Goal: Transaction & Acquisition: Subscribe to service/newsletter

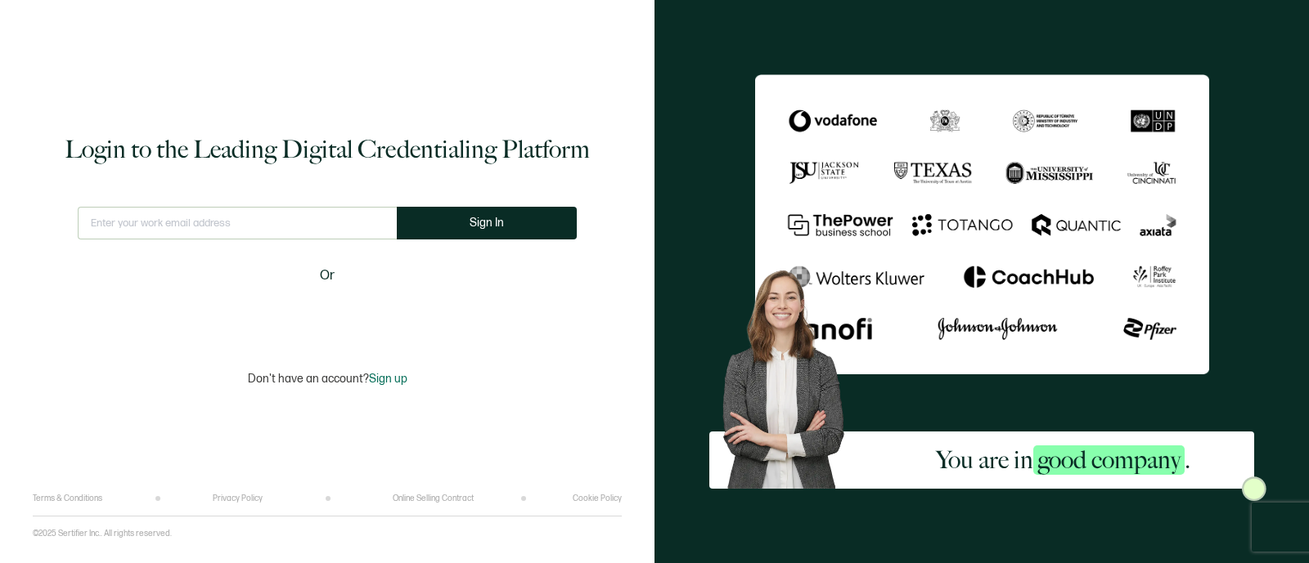
click at [132, 222] on input "text" at bounding box center [237, 223] width 319 height 33
type input "[PERSON_NAME][EMAIL_ADDRESS][PERSON_NAME][DOMAIN_NAME]"
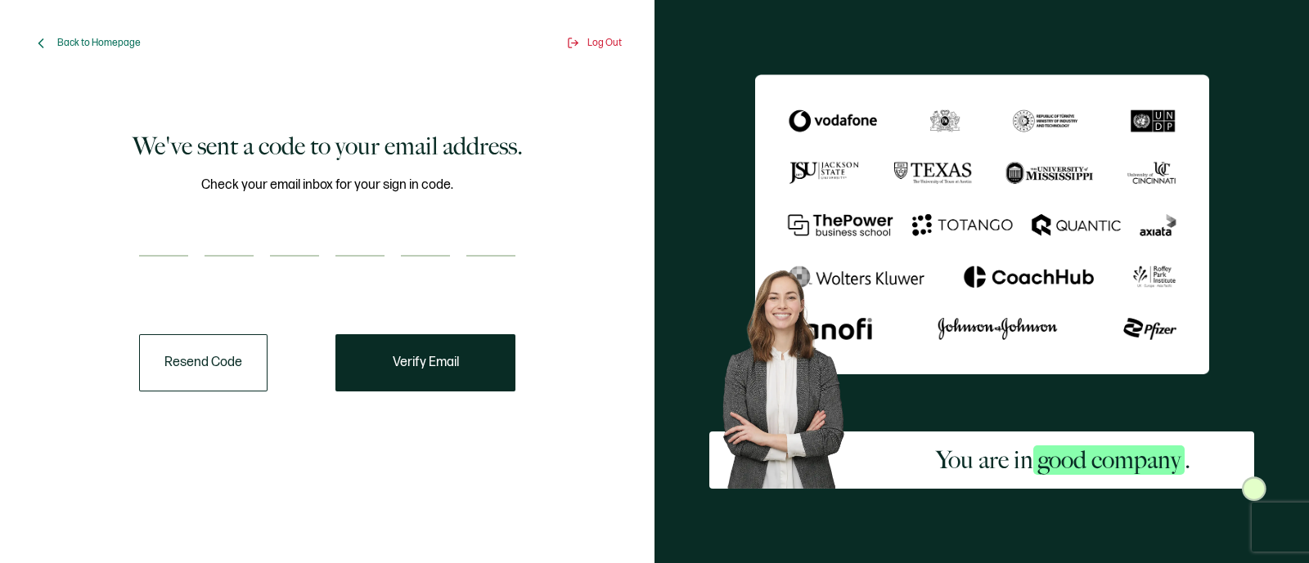
click at [163, 238] on input "number" at bounding box center [163, 240] width 49 height 33
paste input "7"
type input "7"
type input "2"
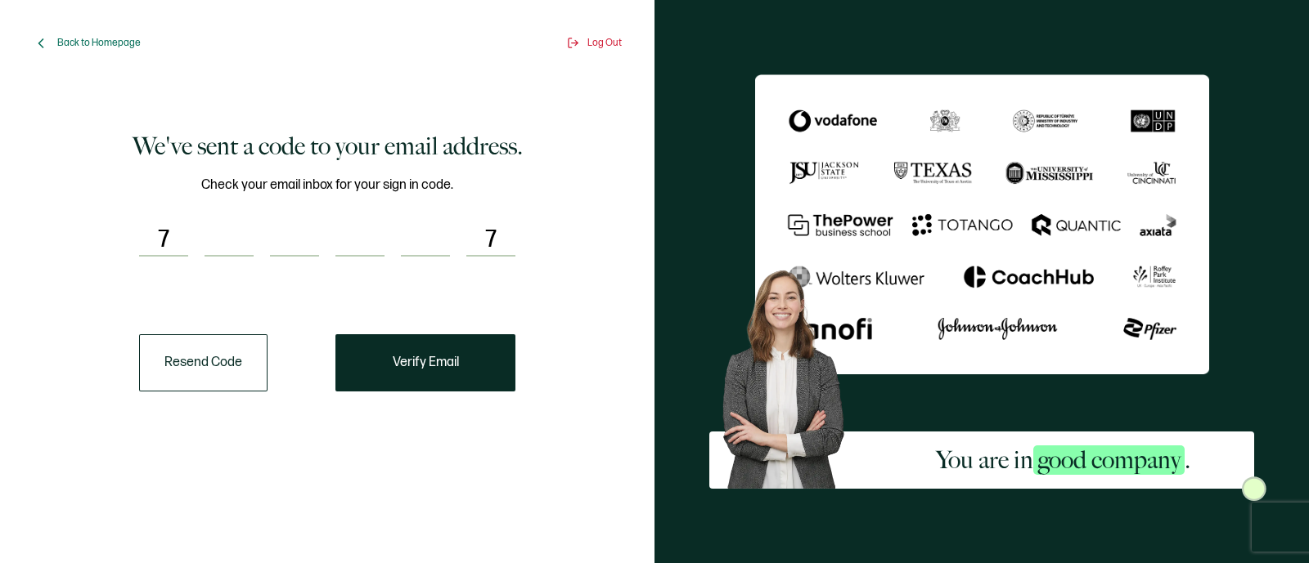
type input "4"
type input "8"
type input "5"
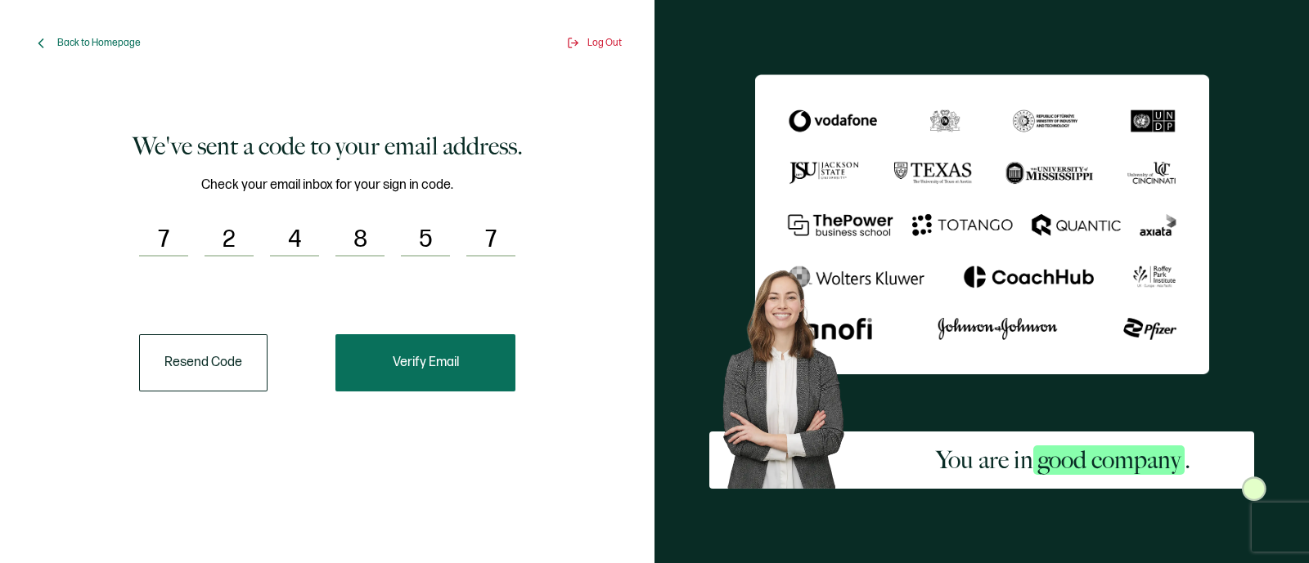
click at [445, 366] on span "Verify Email" at bounding box center [426, 363] width 66 height 13
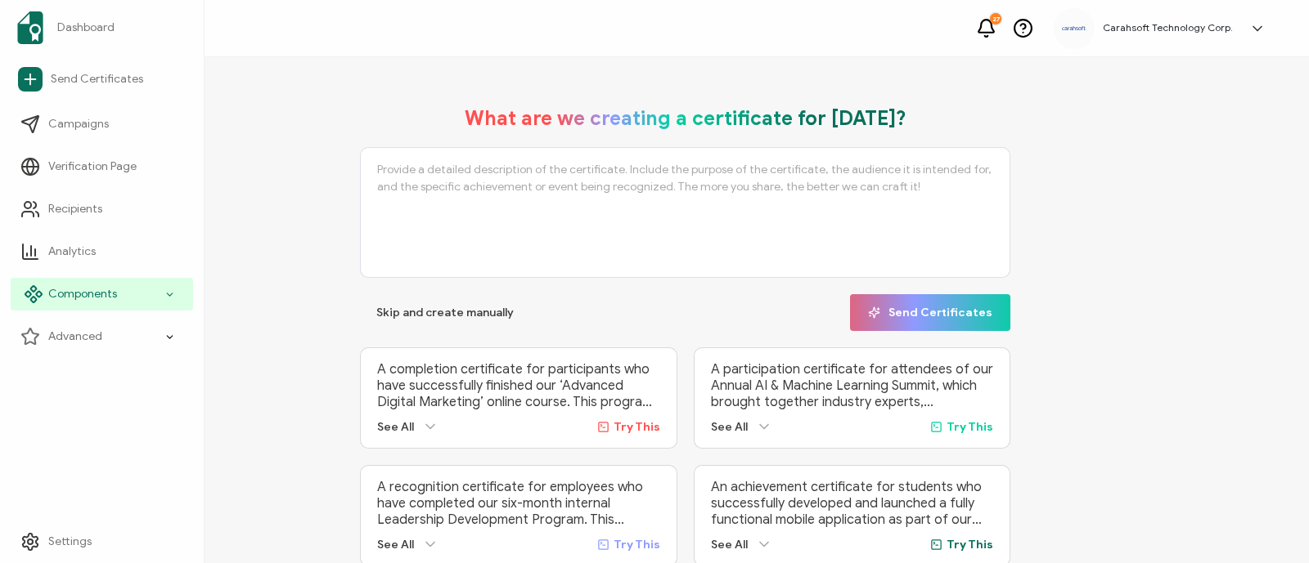
click at [145, 290] on div "Components" at bounding box center [102, 294] width 182 height 33
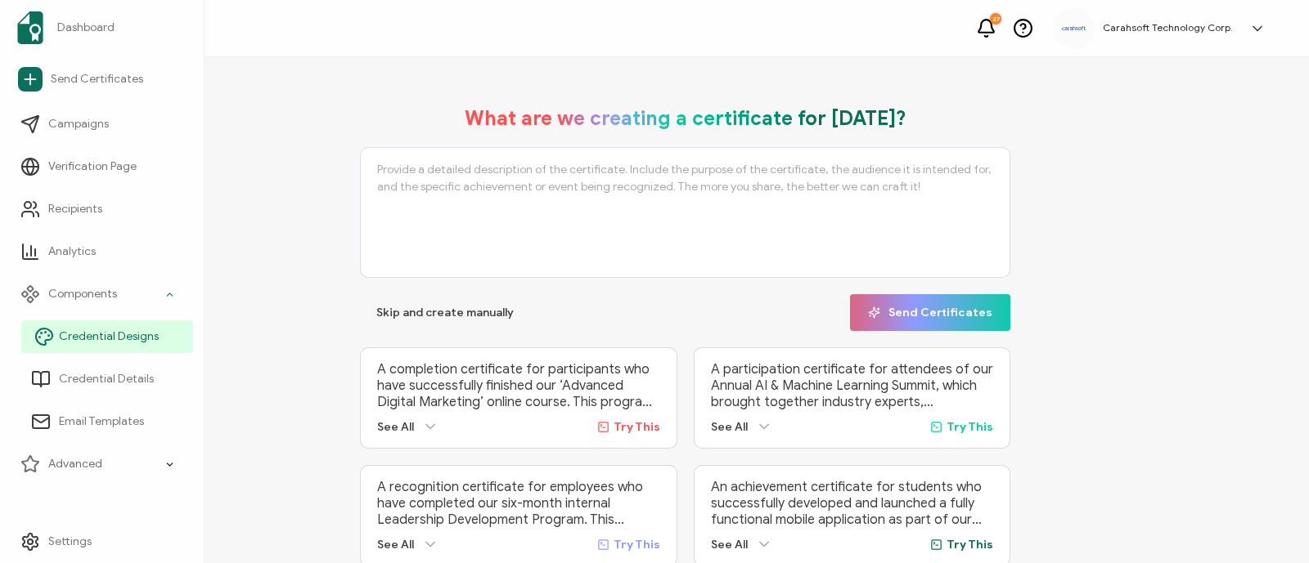
click at [130, 332] on span "Credential Designs" at bounding box center [109, 337] width 100 height 16
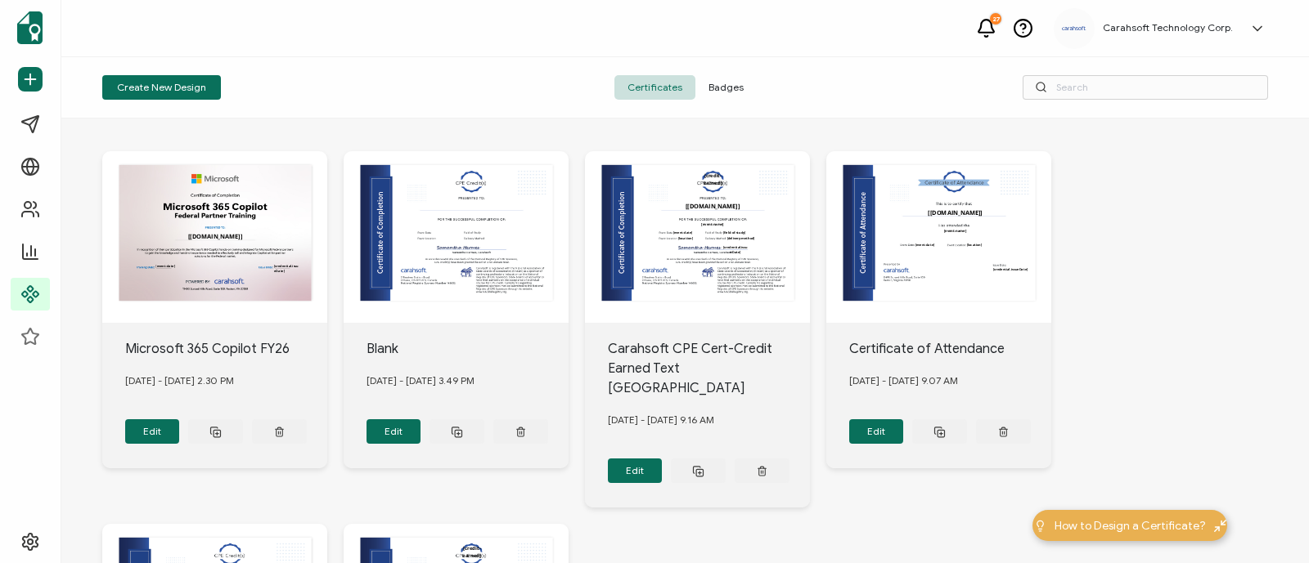
click at [734, 88] on span "Badges" at bounding box center [725, 87] width 61 height 25
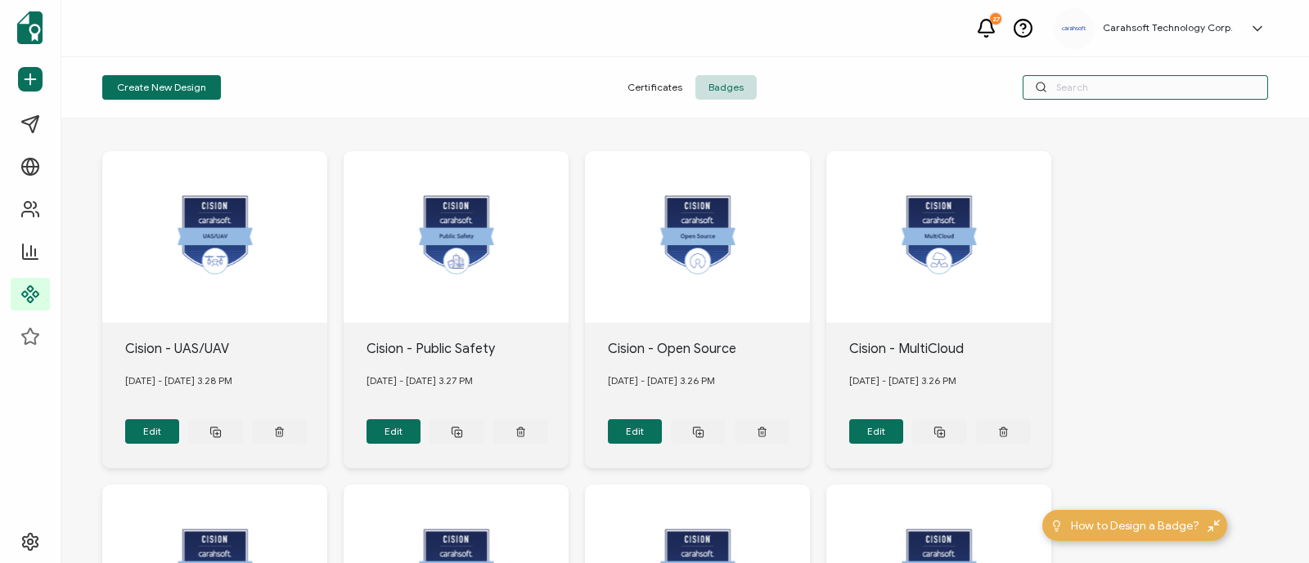
click at [1075, 92] on input "text" at bounding box center [1144, 87] width 245 height 25
paste input "Falkonry"
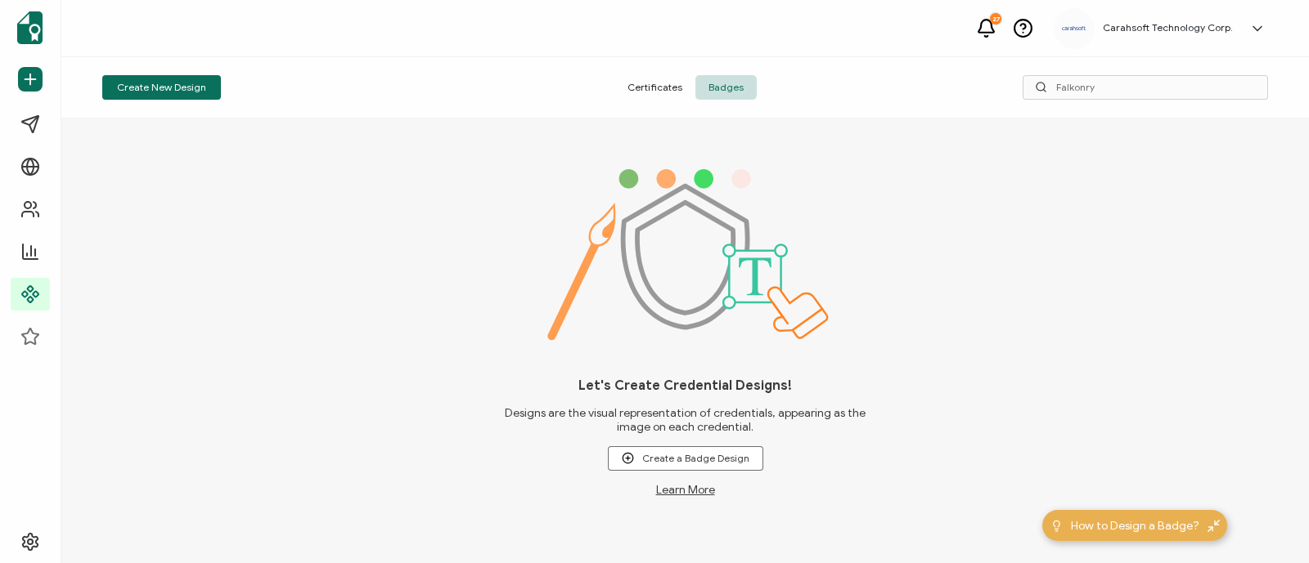
click at [132, 228] on div "Let's Create Credential Designs! Designs are the visual representation of crede…" at bounding box center [684, 341] width 1247 height 445
click at [1070, 95] on input "Falkonry" at bounding box center [1144, 87] width 245 height 25
paste input "Cayosoft"
click at [1158, 296] on div "Let's Create Credential Designs! Designs are the visual representation of crede…" at bounding box center [684, 341] width 1247 height 445
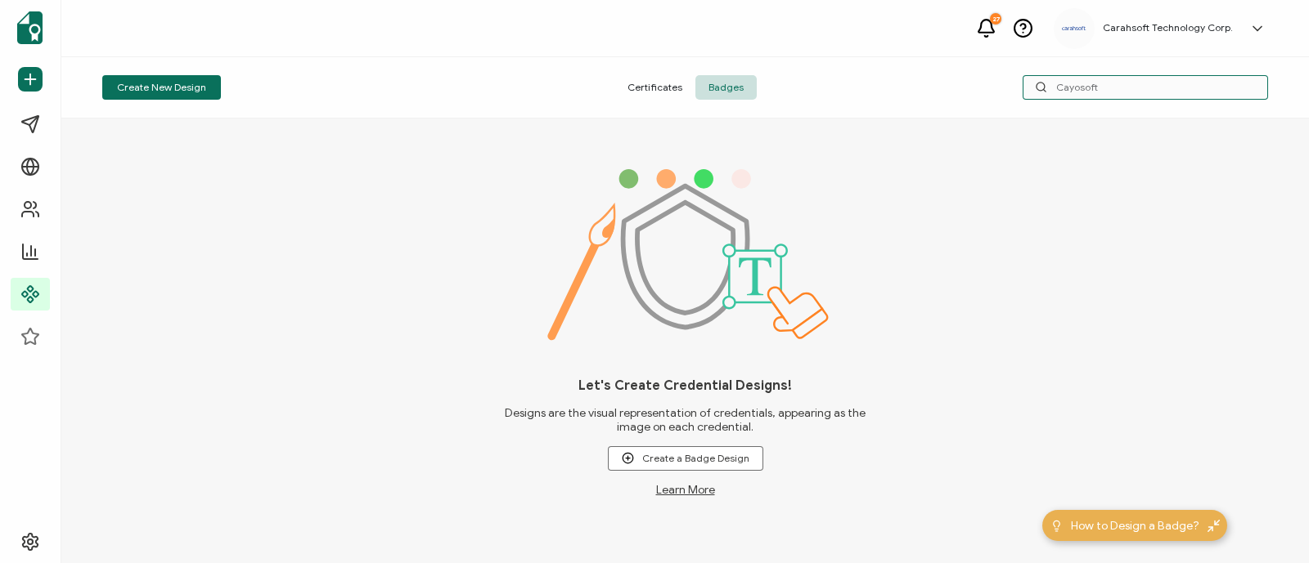
click at [1069, 94] on input "Cayosoft" at bounding box center [1144, 87] width 245 height 25
paste input "Vasion"
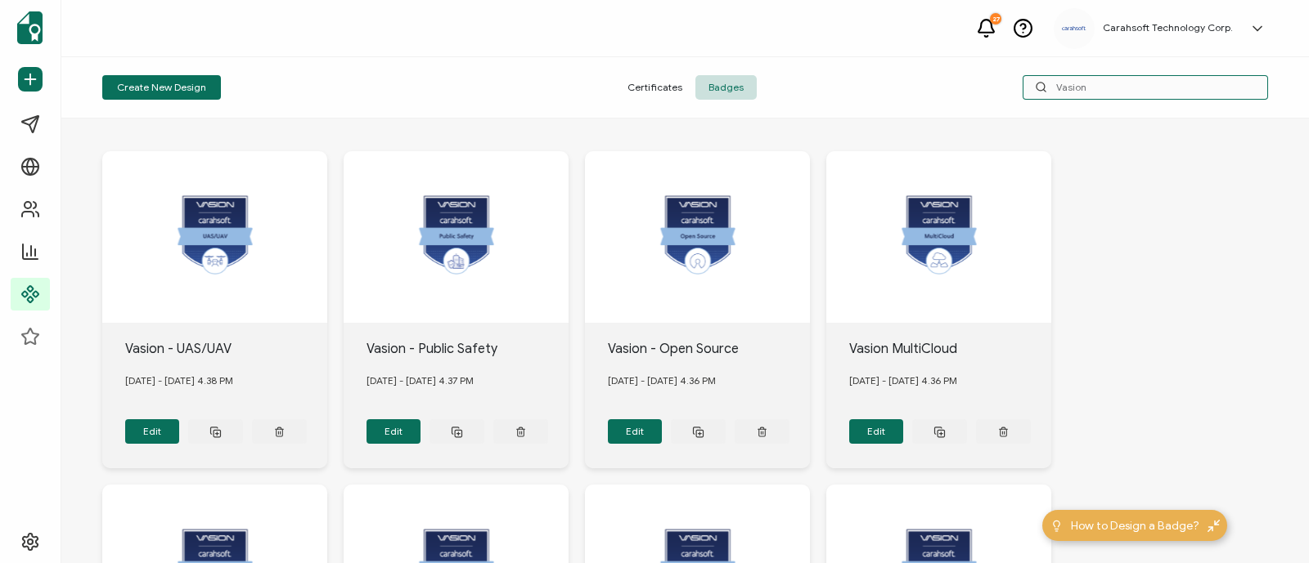
type input "Vasion"
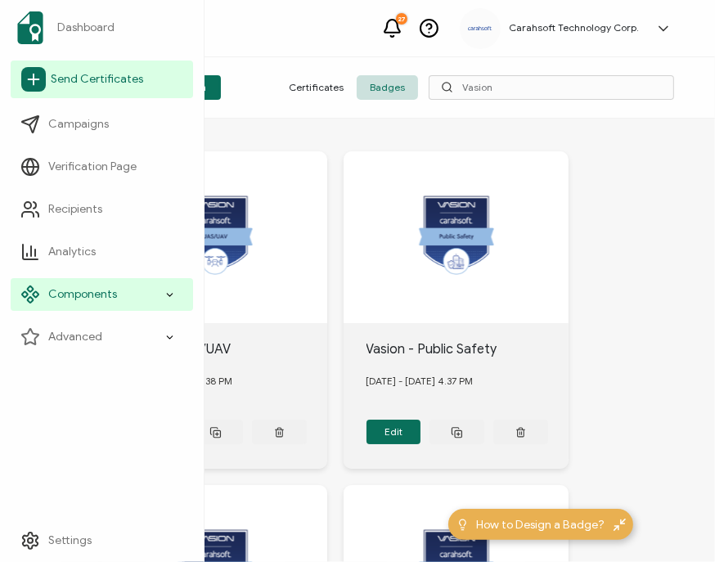
click at [74, 91] on link "Send Certificates" at bounding box center [102, 80] width 182 height 38
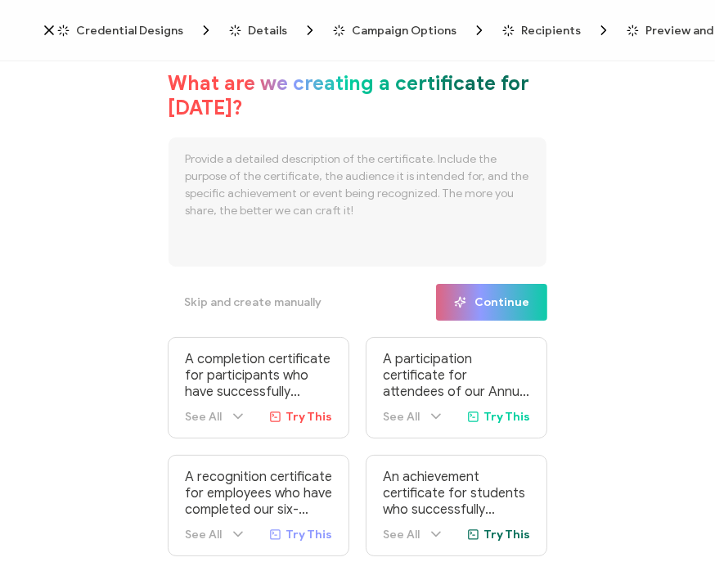
click at [126, 27] on span "Credential Designs" at bounding box center [129, 31] width 107 height 12
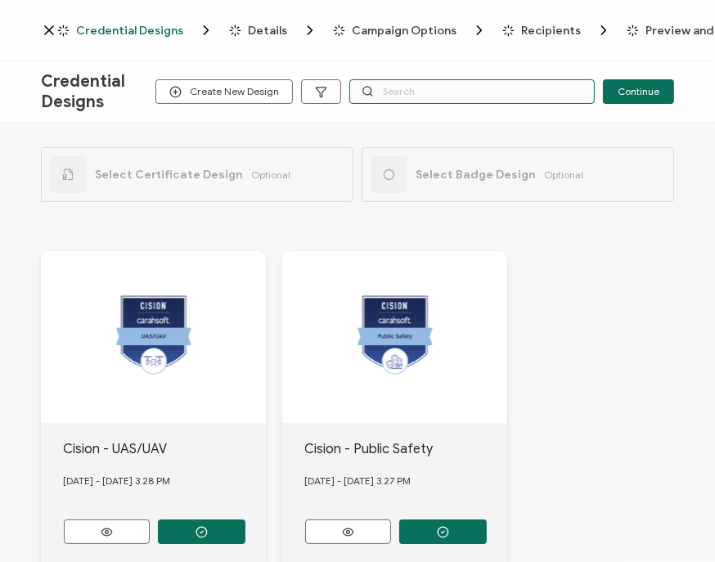
click at [447, 88] on input "text" at bounding box center [471, 91] width 245 height 25
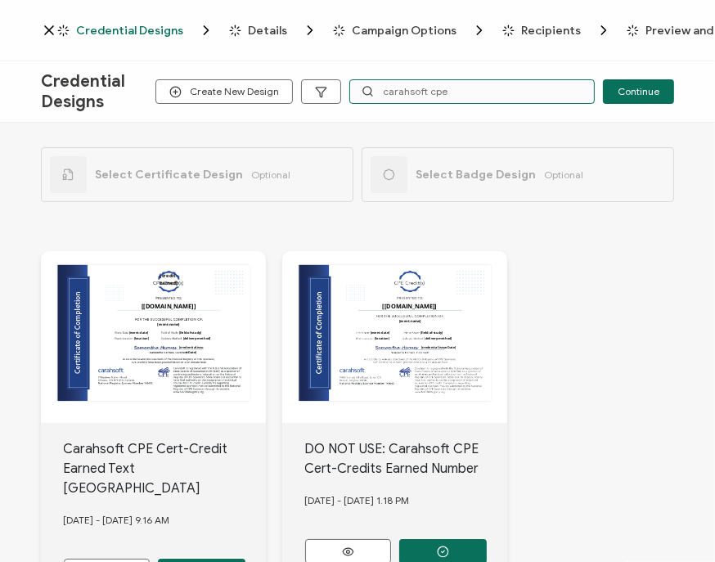
scroll to position [11, 0]
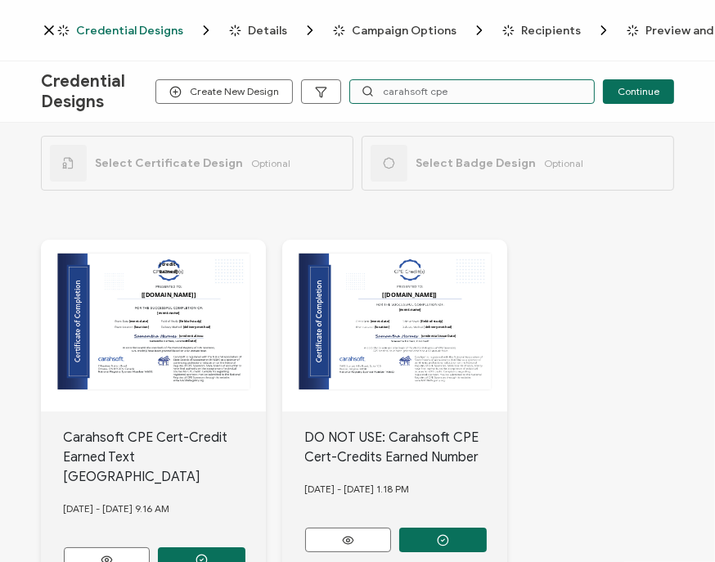
type input "carahsoft cpe"
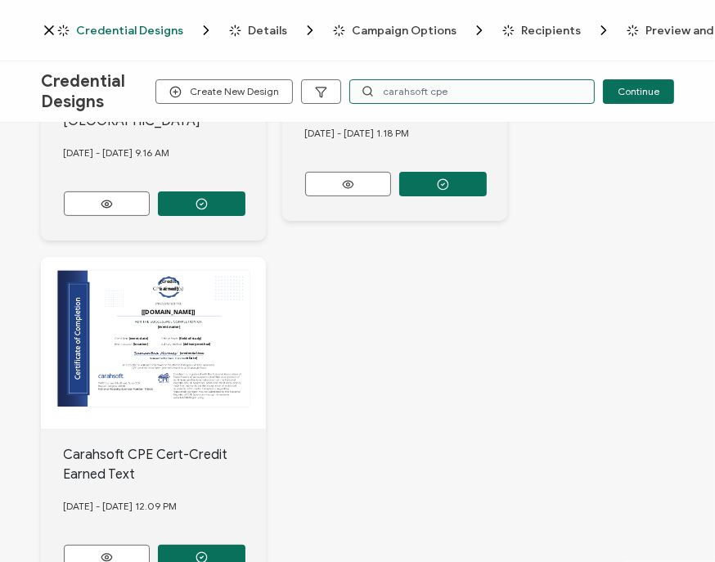
scroll to position [370, 0]
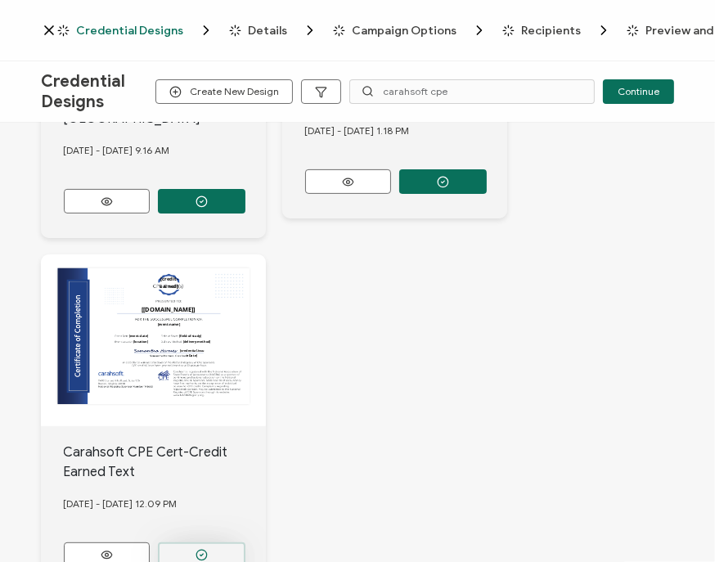
click at [198, 208] on icon "button" at bounding box center [201, 201] width 12 height 12
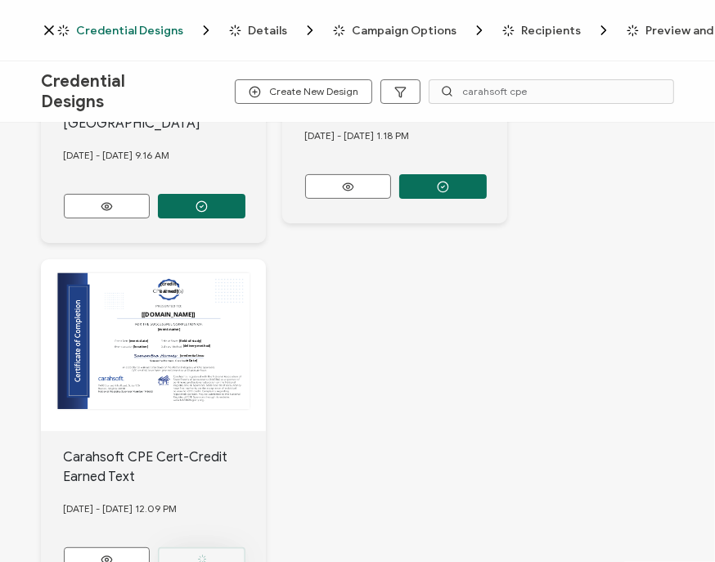
scroll to position [375, 0]
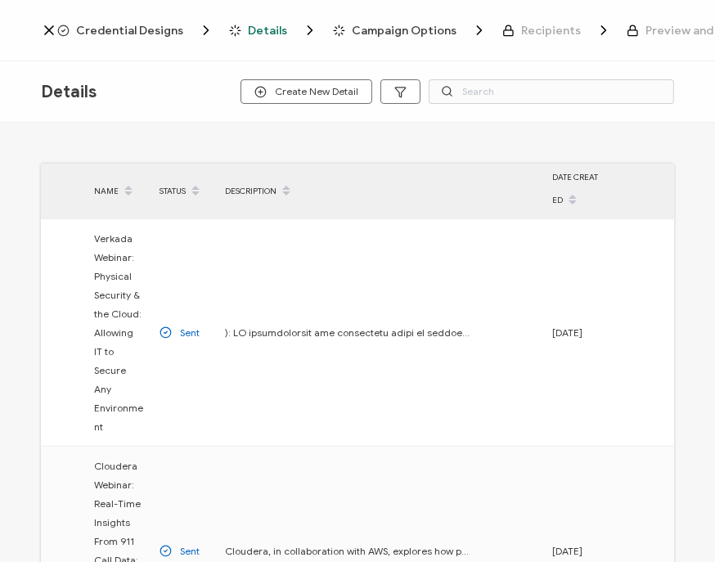
click at [135, 25] on span "Credential Designs" at bounding box center [129, 31] width 107 height 12
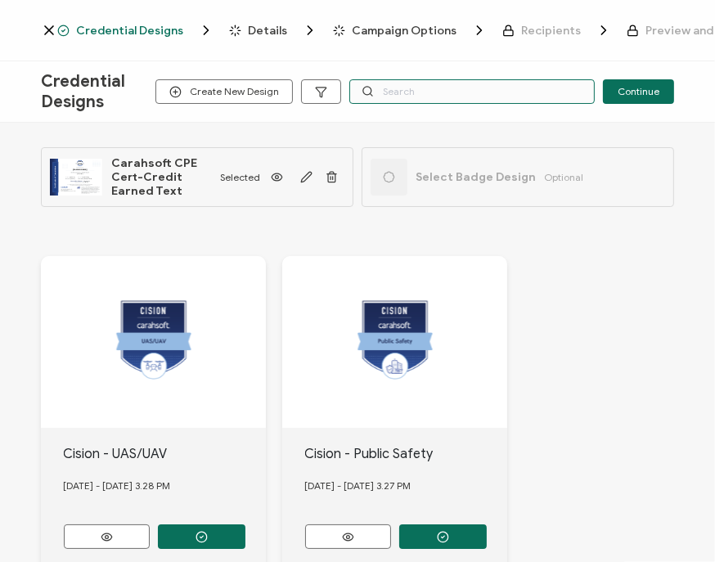
click at [397, 93] on input "text" at bounding box center [471, 91] width 245 height 25
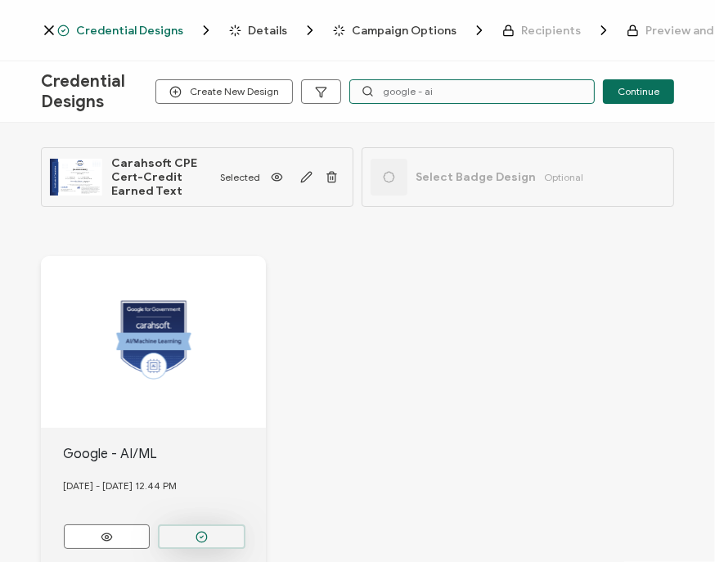
type input "google - ai"
click at [219, 532] on button "button" at bounding box center [202, 536] width 88 height 25
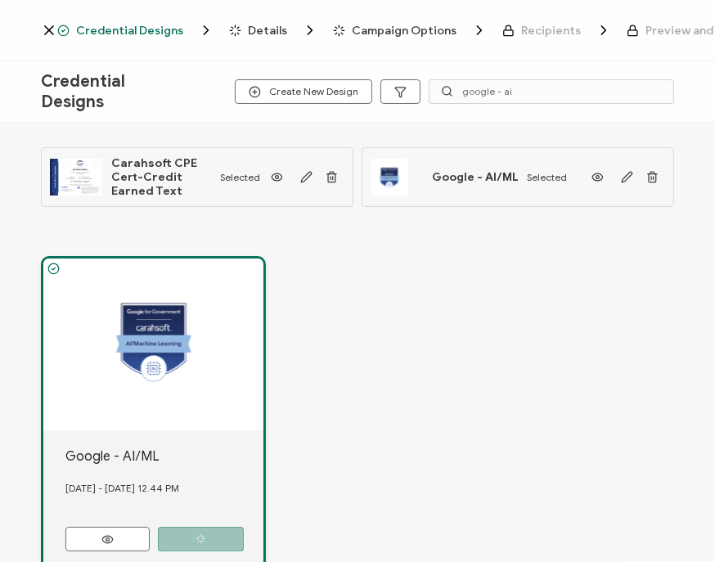
click at [265, 29] on span "Details" at bounding box center [267, 31] width 39 height 12
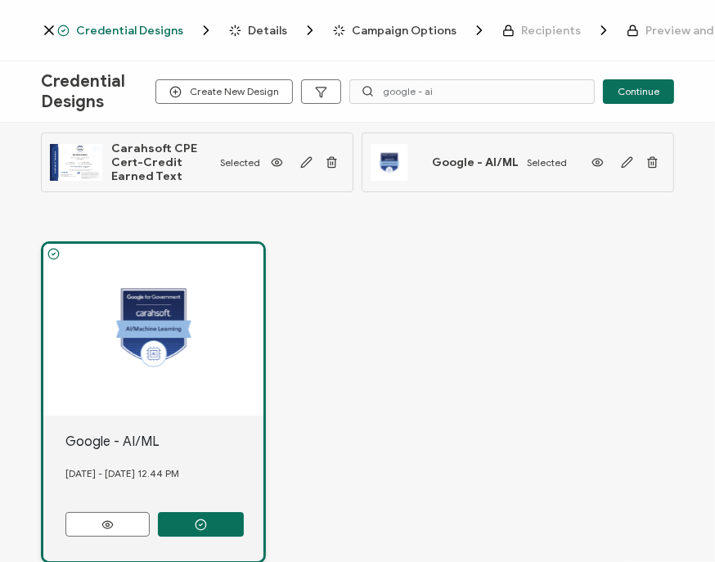
scroll to position [13, 0]
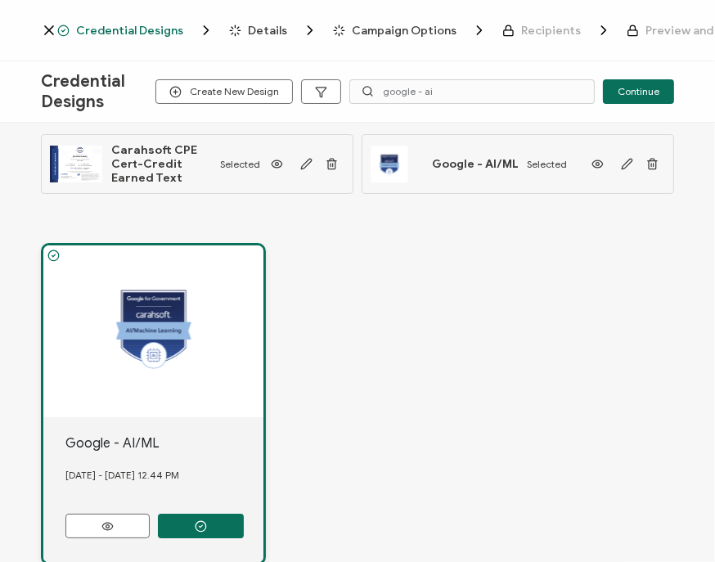
click at [254, 29] on span "Details" at bounding box center [267, 31] width 39 height 12
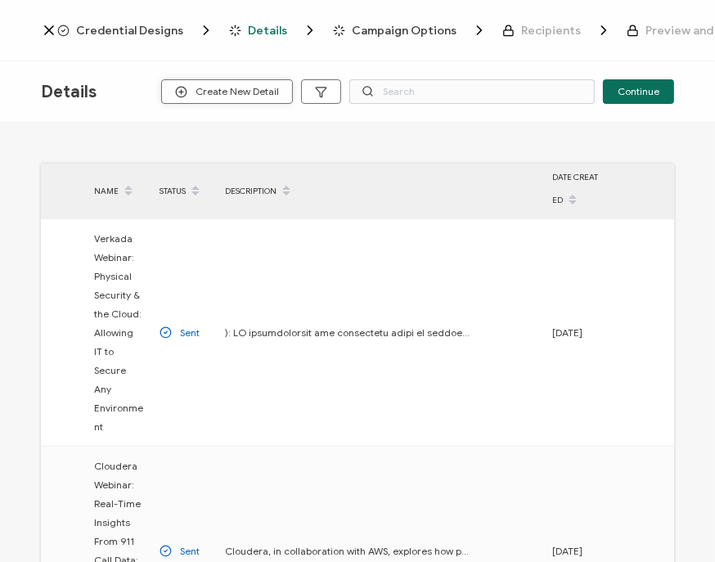
click at [254, 88] on span "Create New Detail" at bounding box center [227, 92] width 104 height 12
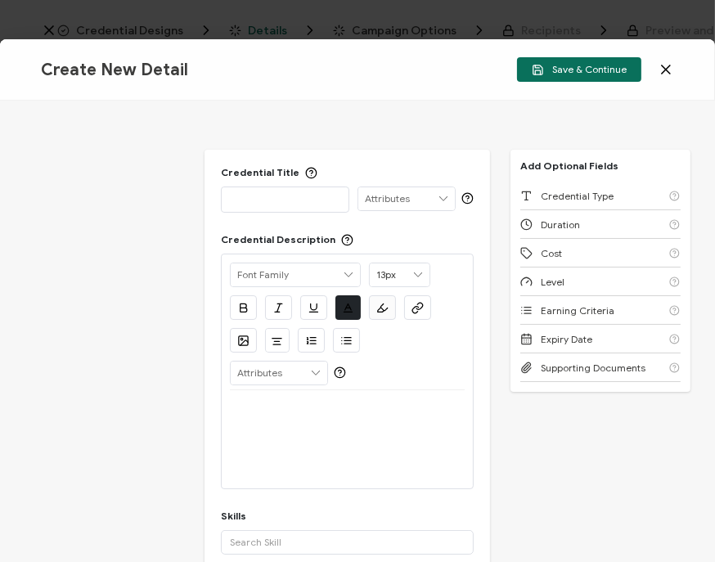
drag, startPoint x: 282, startPoint y: 198, endPoint x: 270, endPoint y: 200, distance: 12.5
click at [270, 200] on p at bounding box center [285, 199] width 111 height 16
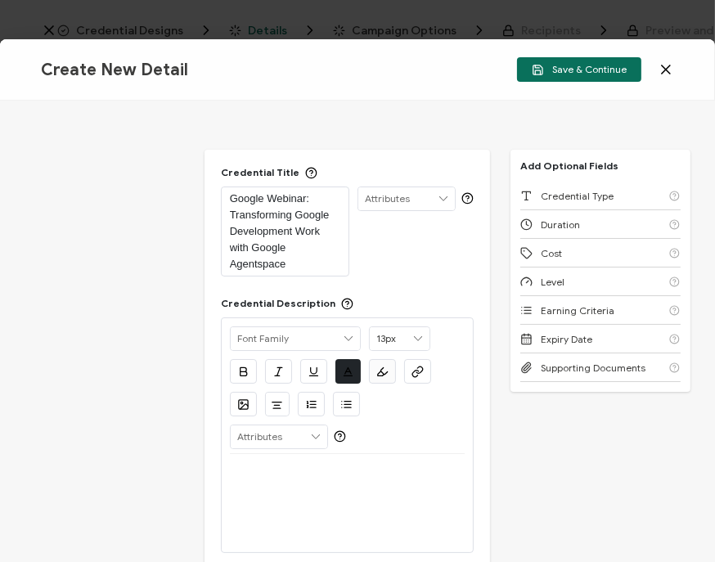
click at [230, 201] on p "Google Webinar: Transforming Google Development Work with Google Agentspace" at bounding box center [285, 232] width 111 height 82
click at [280, 495] on div at bounding box center [348, 503] width 236 height 98
click at [231, 467] on p at bounding box center [348, 473] width 236 height 15
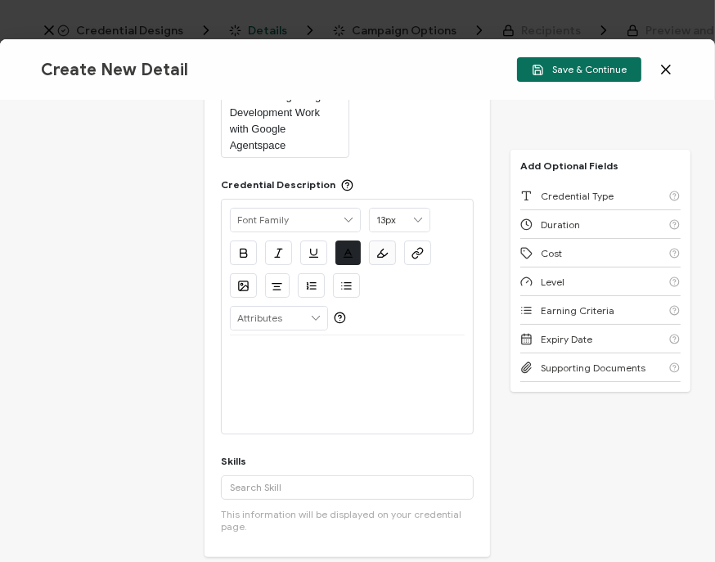
scroll to position [119, 0]
click at [299, 392] on div at bounding box center [348, 383] width 236 height 98
click at [230, 373] on div at bounding box center [348, 383] width 236 height 98
click at [258, 357] on p at bounding box center [348, 354] width 236 height 15
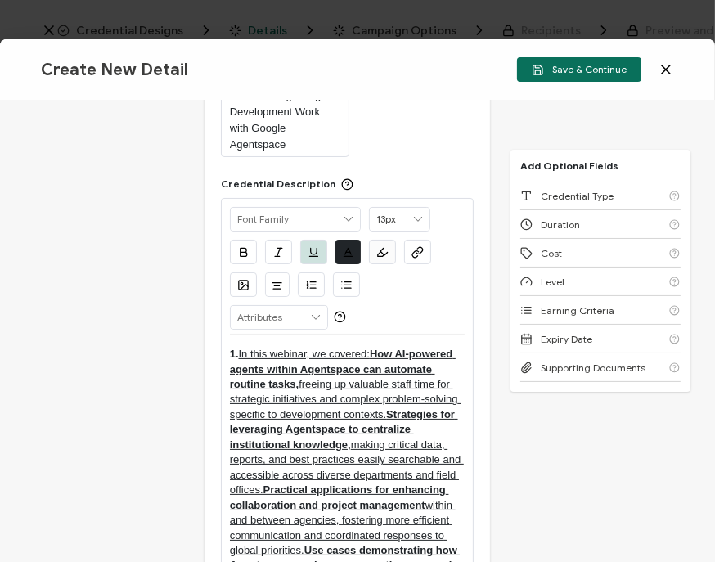
drag, startPoint x: 251, startPoint y: 351, endPoint x: 147, endPoint y: 340, distance: 104.4
click at [147, 340] on div "Credential Title Google Webinar: Transforming Google Development Work with Goog…" at bounding box center [357, 331] width 715 height 461
click at [309, 256] on icon "button" at bounding box center [314, 252] width 12 height 12
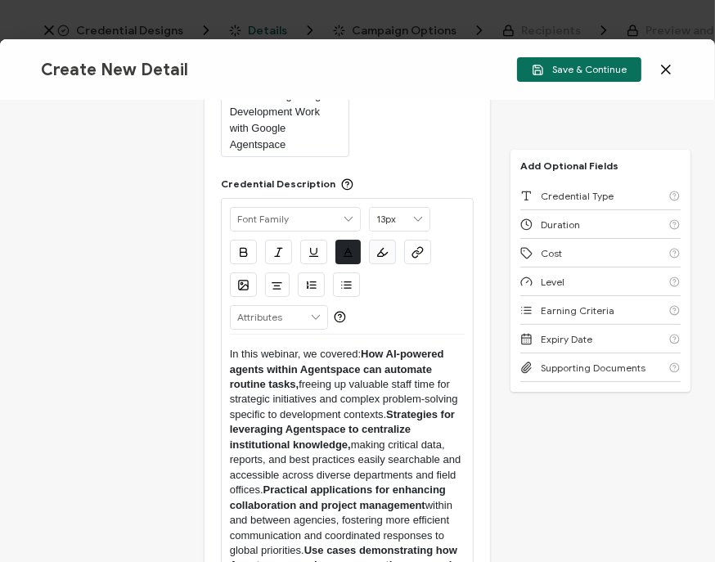
click at [242, 254] on icon "button" at bounding box center [243, 252] width 12 height 12
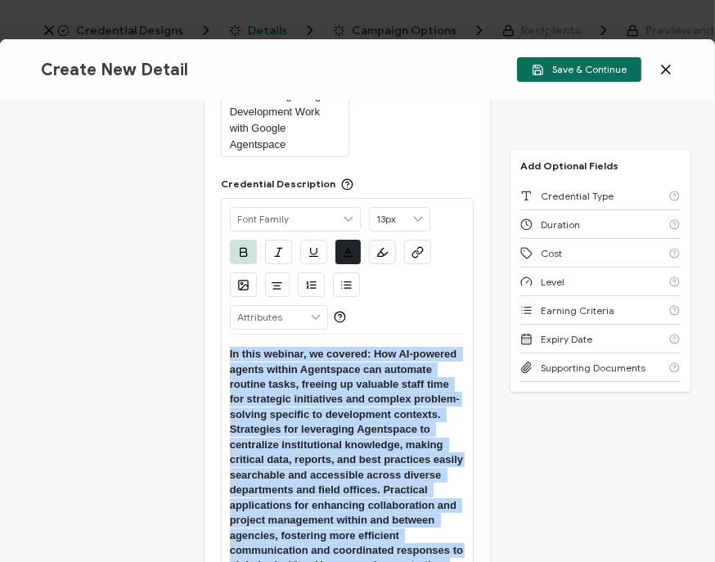
click at [242, 254] on icon "button" at bounding box center [243, 252] width 12 height 12
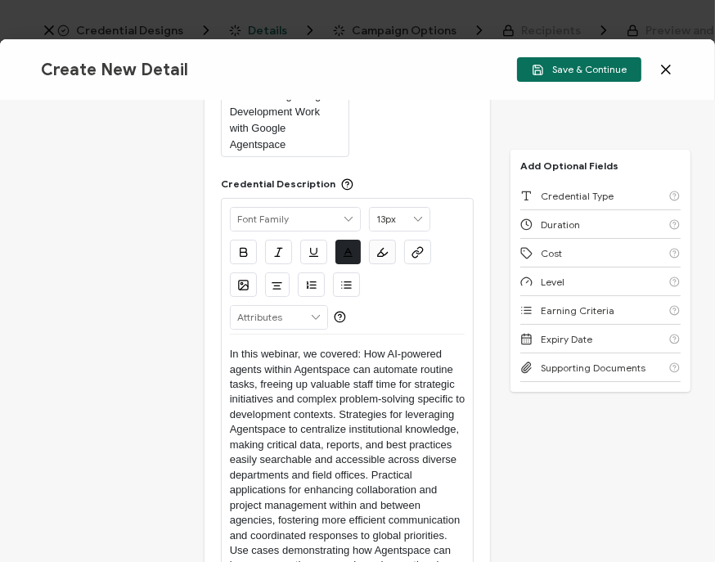
click at [178, 318] on div "Credential Title Google Webinar: Transforming Google Development Work with Goog…" at bounding box center [357, 331] width 715 height 461
click at [303, 393] on p "In this webinar, we covered: How AI-powered agents within Agentspace can automa…" at bounding box center [348, 483] width 236 height 272
click at [309, 349] on p "In this webinar, we covered: How AI-powered agents within Agentspace can automa…" at bounding box center [348, 483] width 236 height 272
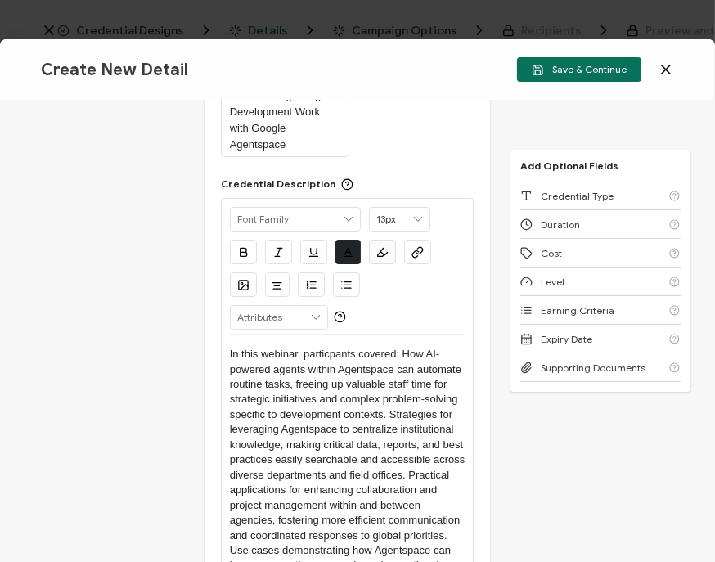
click at [374, 348] on p "In this webinar, particpants covered: How AI-powered agents within Agentspace c…" at bounding box center [348, 483] width 236 height 272
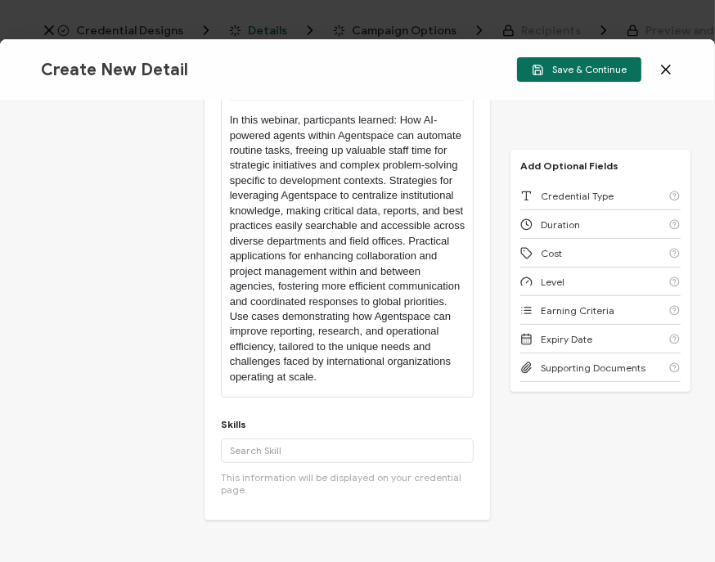
scroll to position [359, 0]
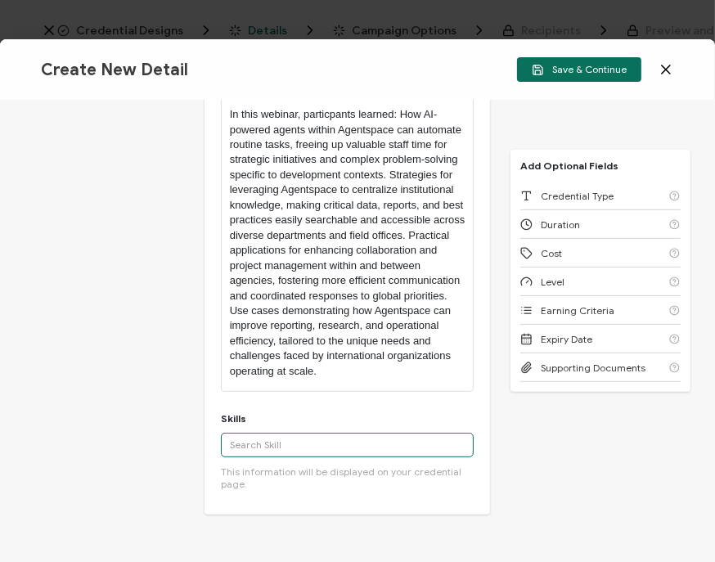
click at [253, 442] on input "text" at bounding box center [348, 445] width 254 height 25
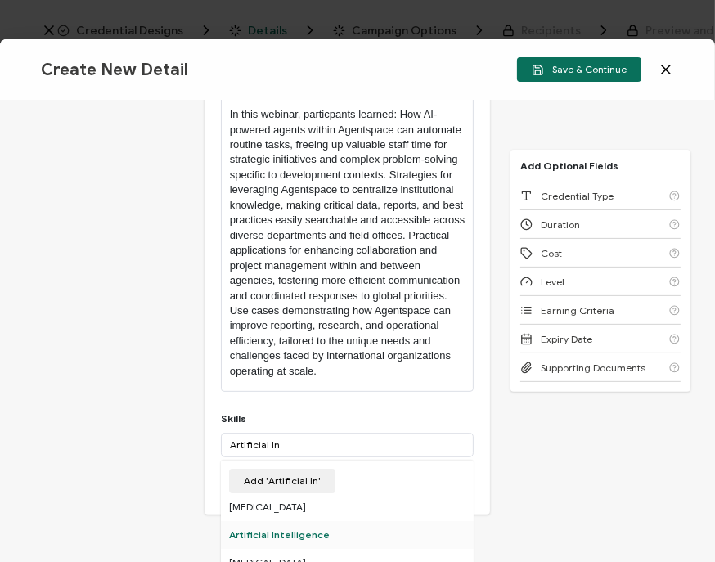
click at [327, 537] on div "Artificial Intelligence" at bounding box center [348, 535] width 254 height 28
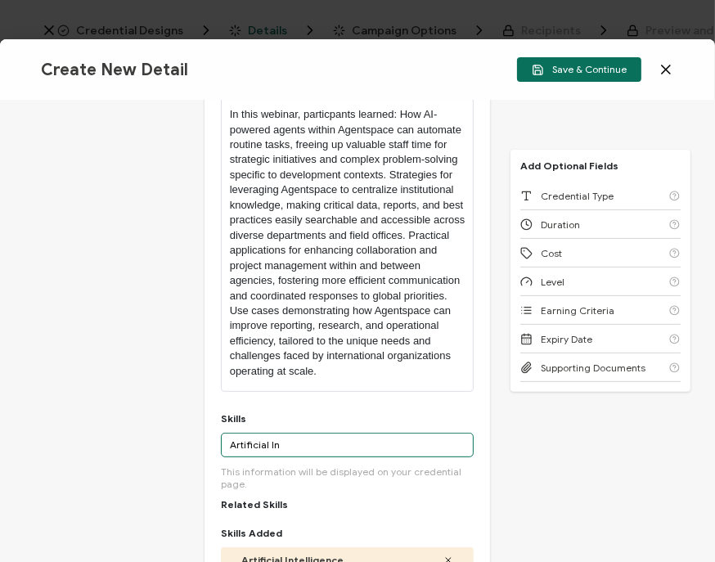
drag, startPoint x: 285, startPoint y: 441, endPoint x: 98, endPoint y: 433, distance: 187.5
click at [98, 433] on div "Credential Title Google Webinar: Transforming Google Development Work with Goog…" at bounding box center [357, 331] width 715 height 461
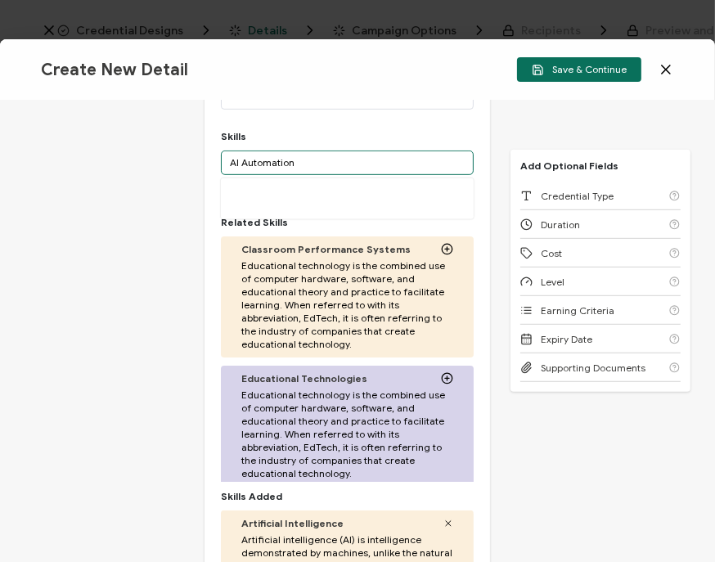
scroll to position [643, 0]
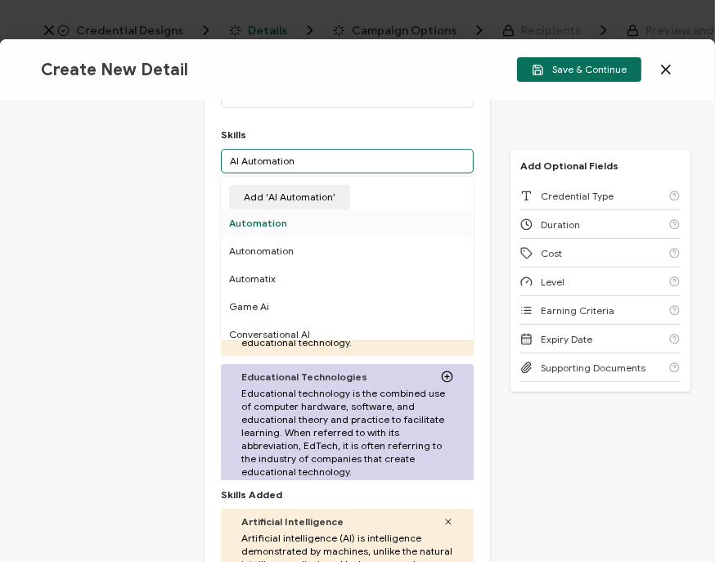
type input "AI Automation"
click at [272, 225] on div "Automation" at bounding box center [348, 223] width 254 height 28
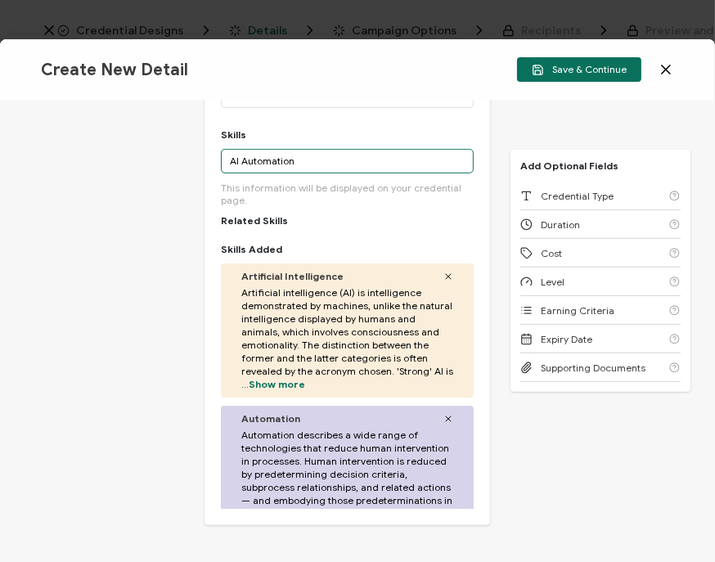
drag, startPoint x: 307, startPoint y: 154, endPoint x: 187, endPoint y: 159, distance: 119.5
click at [187, 159] on div "Credential Title Google Webinar: Transforming Google Development Work with Goog…" at bounding box center [357, 331] width 715 height 461
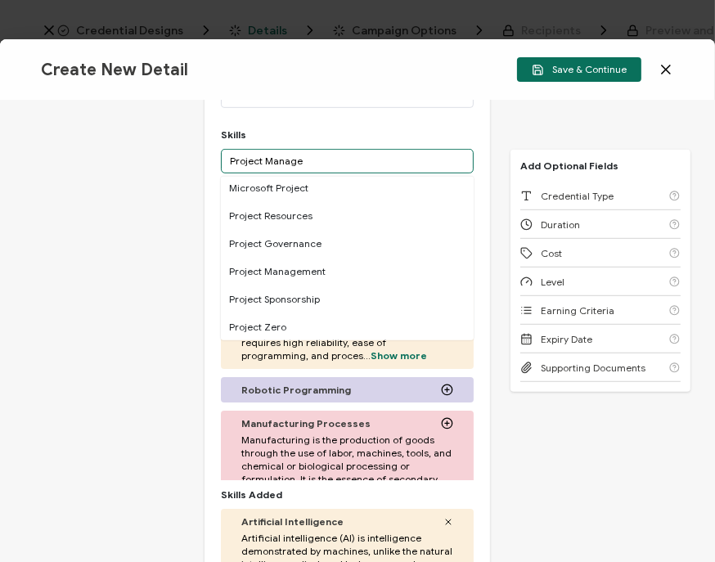
scroll to position [236, 0]
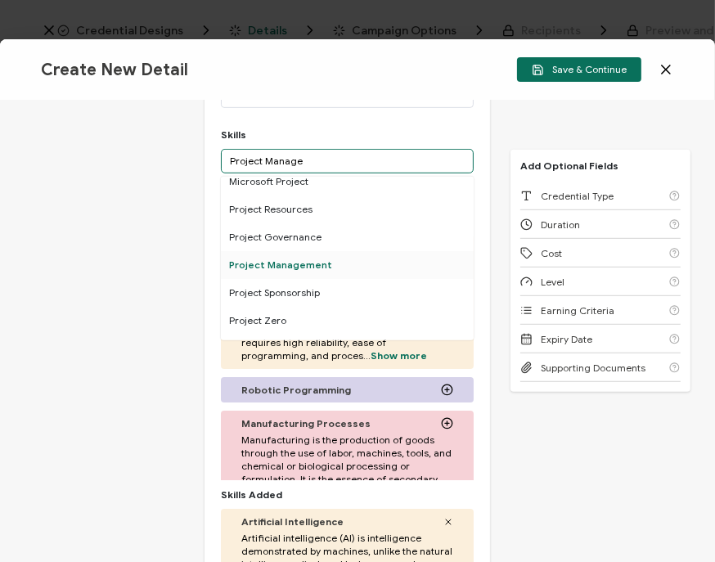
type input "Project Manage"
click at [338, 262] on div "Project Management" at bounding box center [348, 265] width 254 height 28
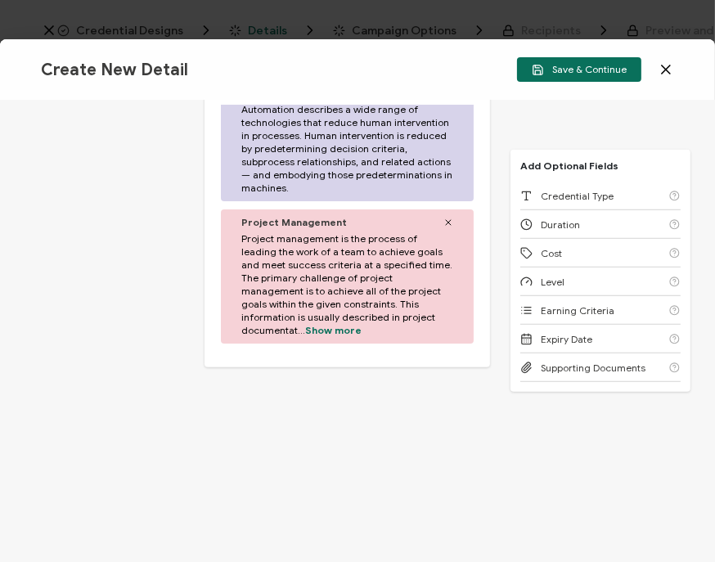
scroll to position [0, 0]
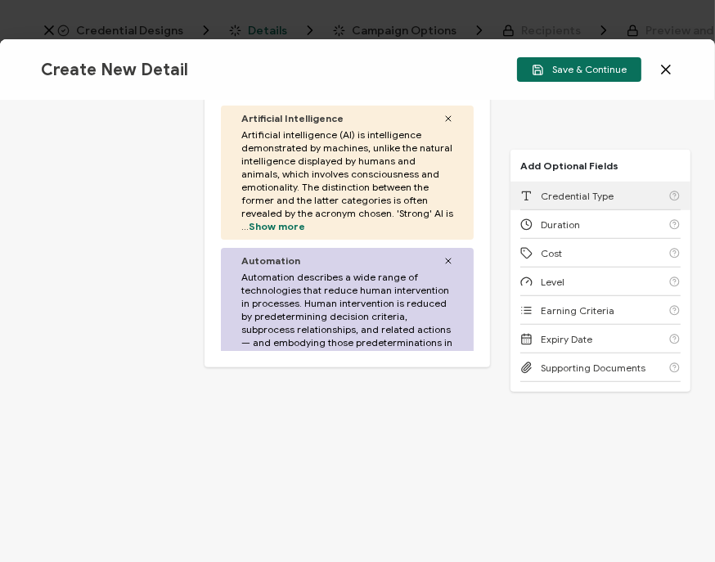
click at [536, 191] on div "Credential Type" at bounding box center [566, 196] width 93 height 12
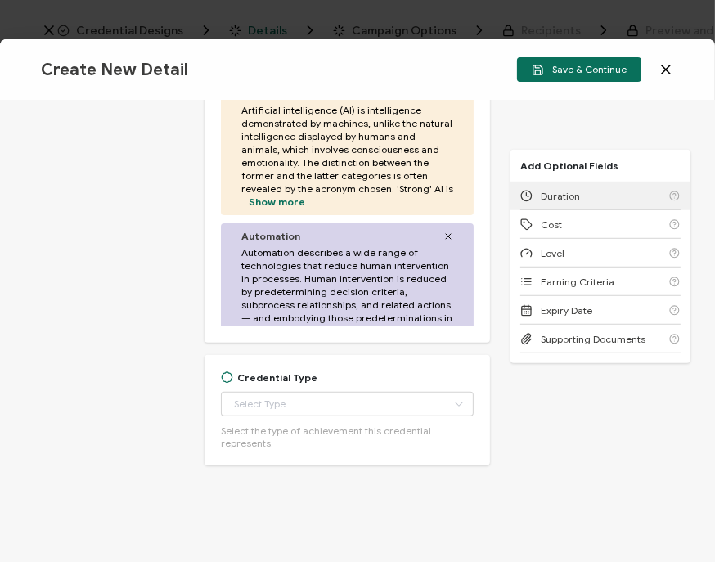
click at [536, 191] on div "Duration" at bounding box center [550, 196] width 60 height 12
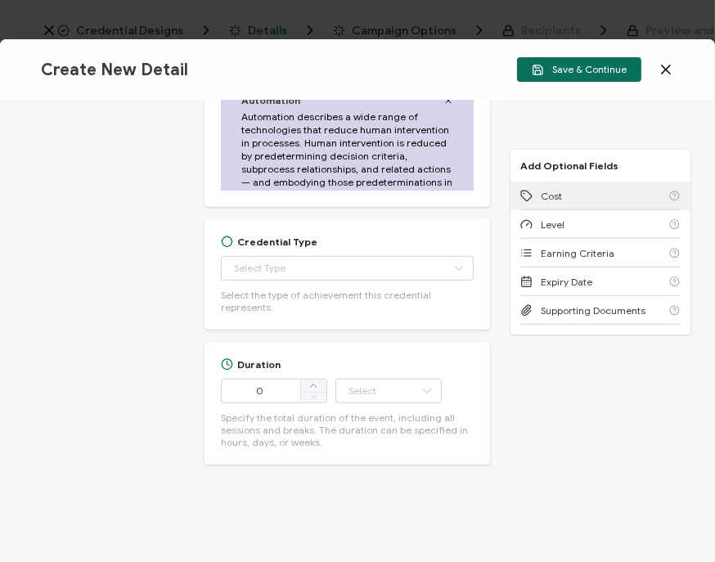
click at [536, 191] on div "Cost" at bounding box center [541, 196] width 42 height 12
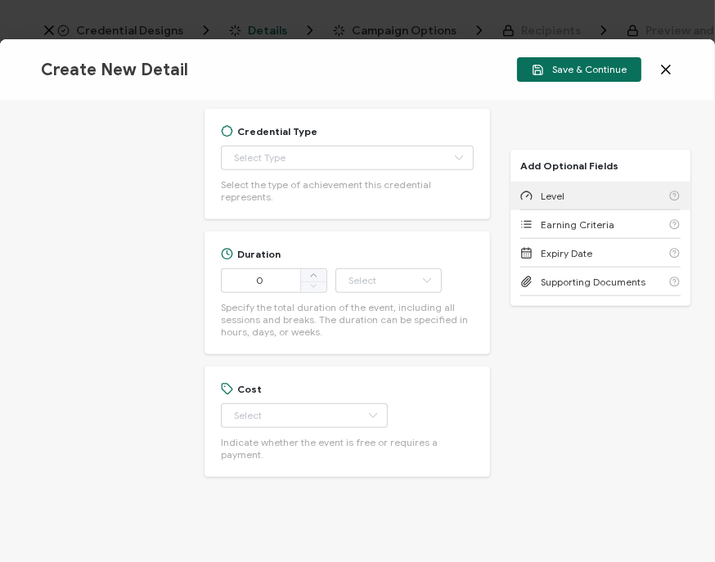
click at [536, 191] on div "Level" at bounding box center [542, 196] width 44 height 12
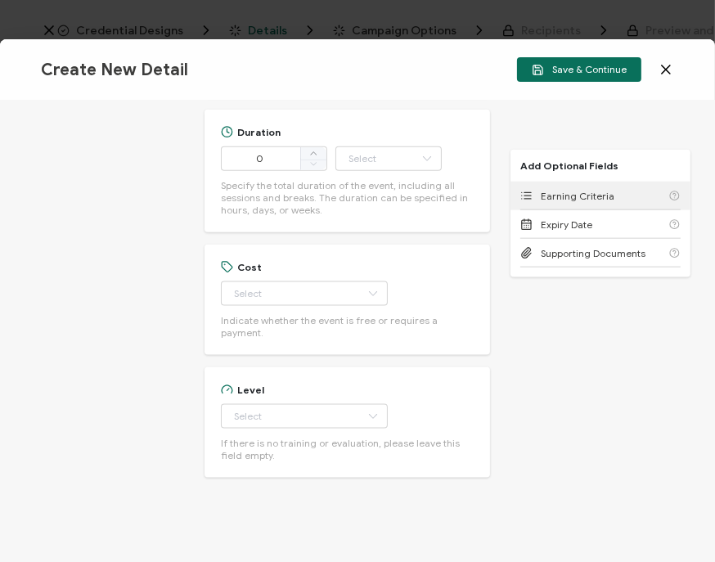
click at [536, 191] on div "Earning Criteria" at bounding box center [567, 196] width 94 height 12
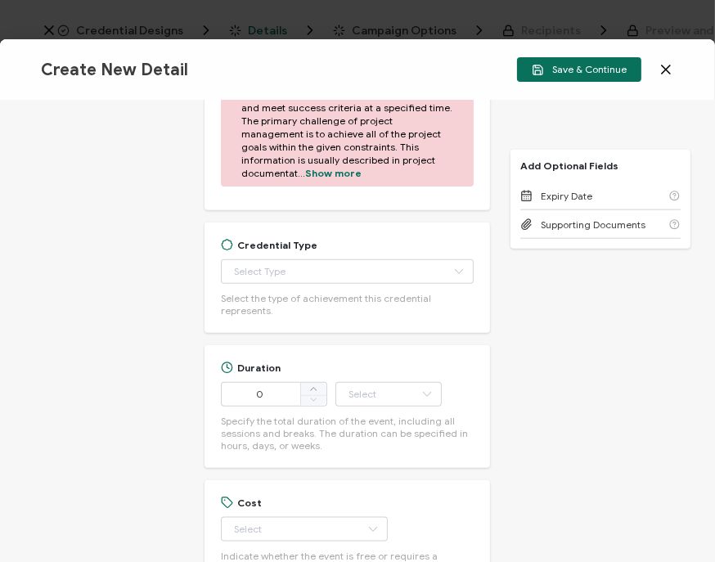
scroll to position [1204, 0]
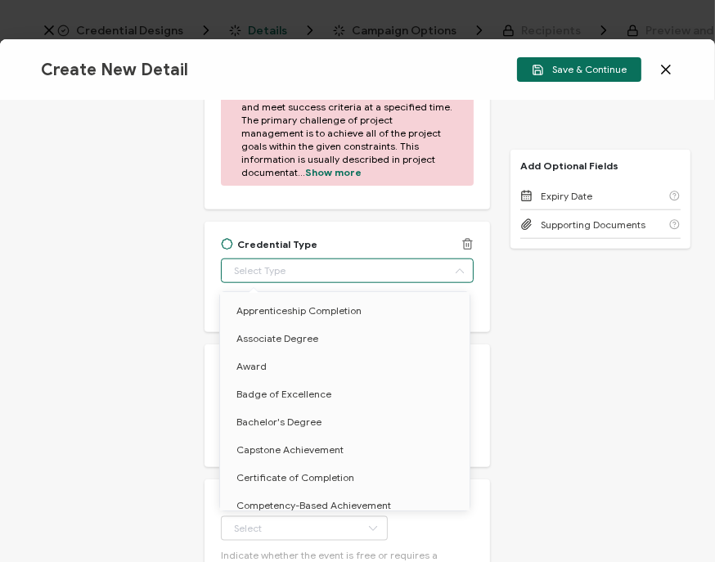
click at [277, 272] on input "text" at bounding box center [348, 270] width 254 height 25
click at [315, 471] on span "Certificate of Completion" at bounding box center [295, 477] width 118 height 12
type input "Certificate of Completion"
click at [307, 472] on span "Certificate of Completion" at bounding box center [300, 477] width 128 height 12
type input "Certificate of Completion"
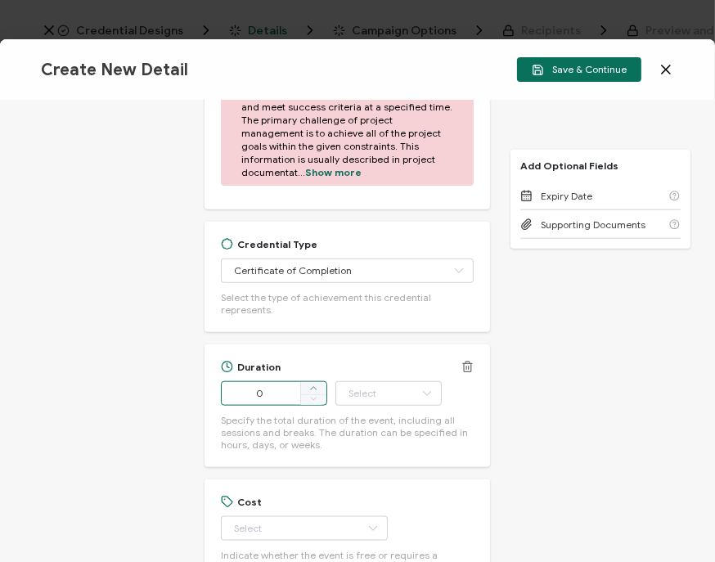
click at [321, 387] on span at bounding box center [313, 388] width 26 height 13
type input "1"
click at [357, 388] on input "text" at bounding box center [388, 393] width 106 height 25
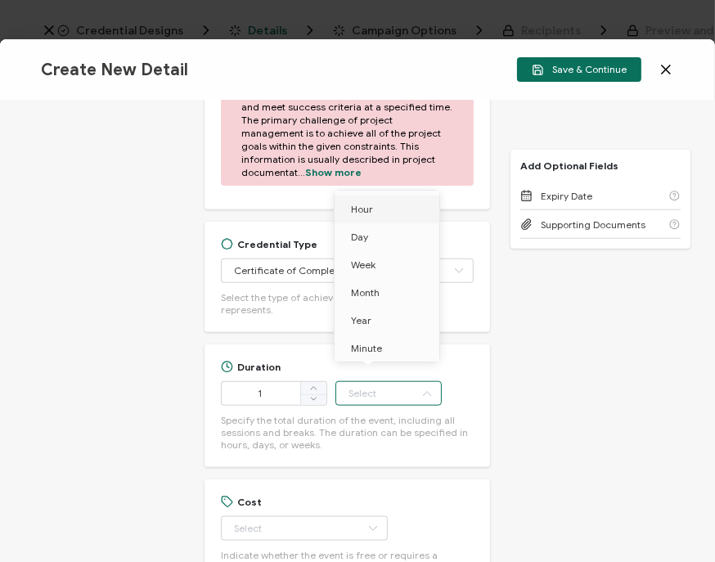
click at [368, 205] on span "Hour" at bounding box center [362, 209] width 22 height 12
type input "Hour"
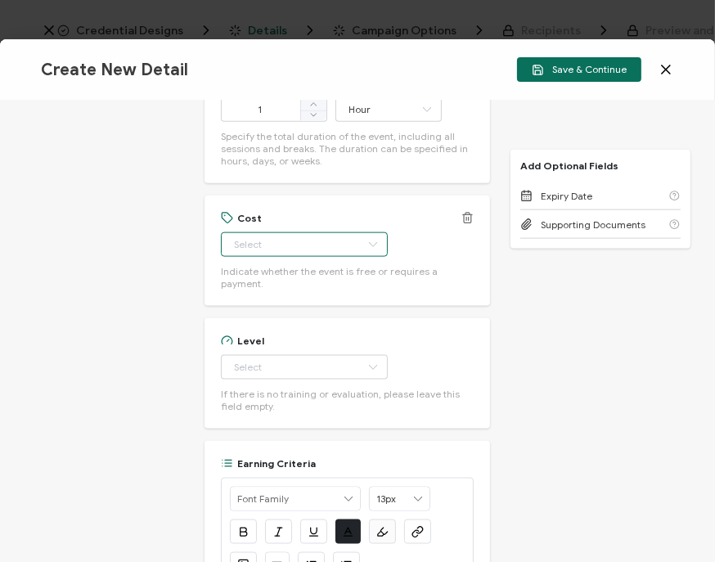
click at [270, 237] on input "text" at bounding box center [304, 244] width 167 height 25
click at [267, 287] on li "Free" at bounding box center [296, 285] width 152 height 28
type input "Free"
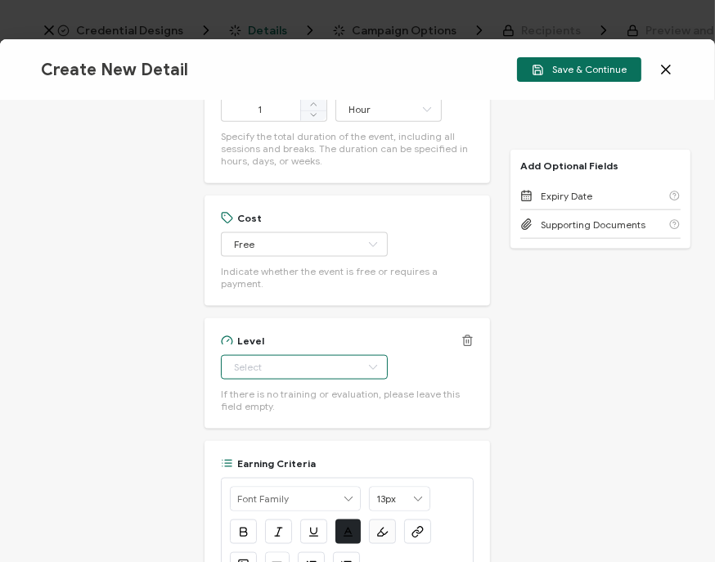
click at [254, 358] on input "text" at bounding box center [304, 367] width 167 height 25
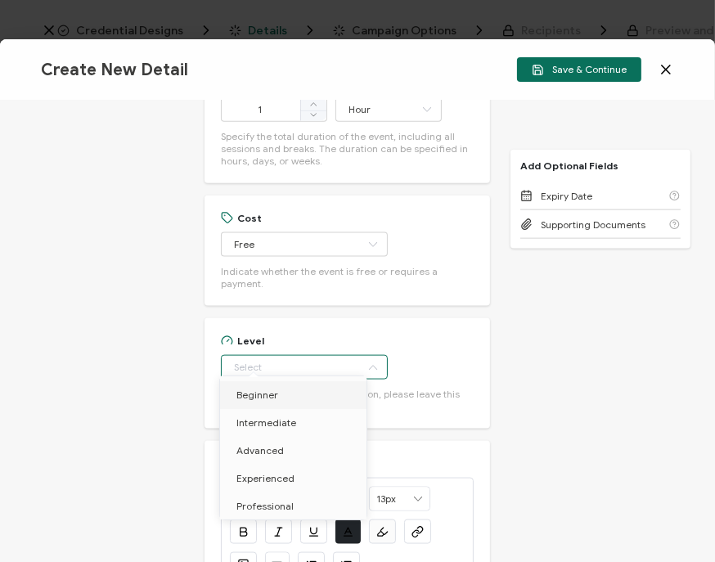
click at [293, 396] on li "Beginner" at bounding box center [296, 395] width 152 height 28
type input "Beginner"
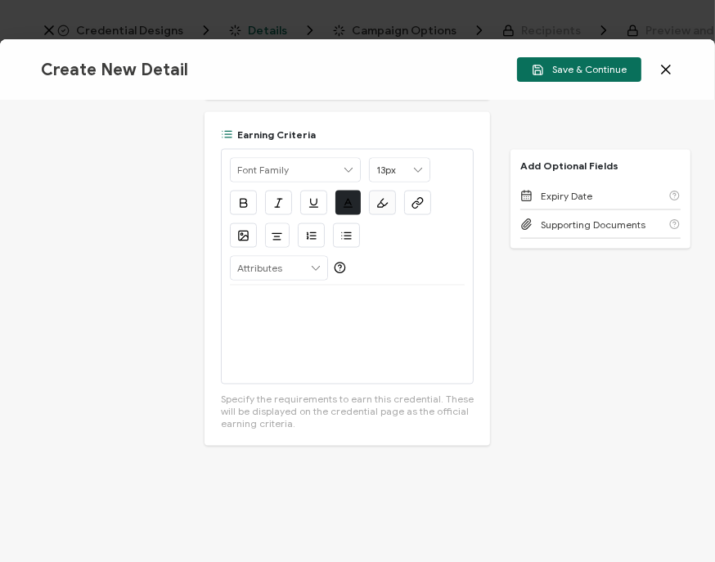
scroll to position [1823, 0]
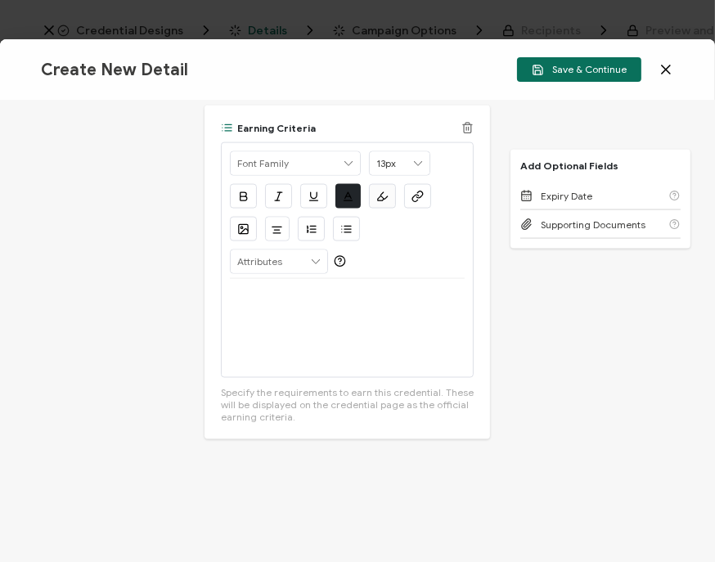
click at [267, 313] on div at bounding box center [348, 328] width 236 height 98
drag, startPoint x: 258, startPoint y: 321, endPoint x: 222, endPoint y: 305, distance: 39.9
click at [317, 191] on icon "button" at bounding box center [314, 197] width 12 height 12
click at [419, 191] on icon "button" at bounding box center [419, 194] width 6 height 7
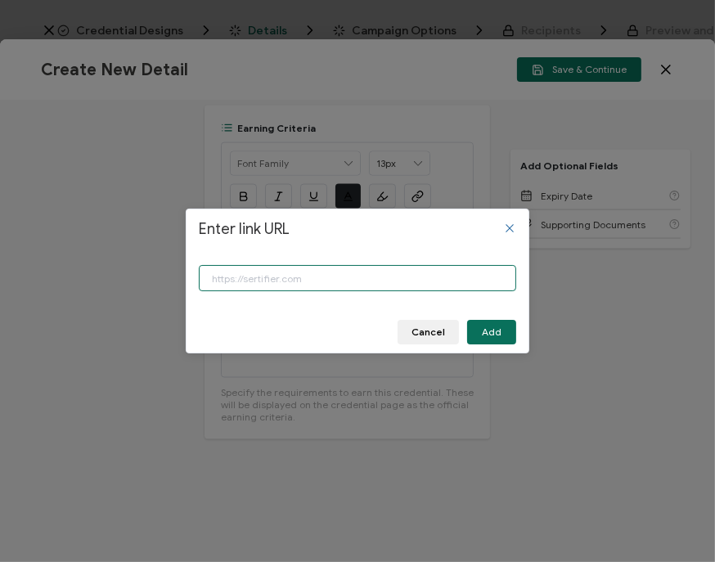
paste input "https://www.carahsoft.com/learn/event/68248#events"
type input "https://www.carahsoft.com/learn/event/68248#events"
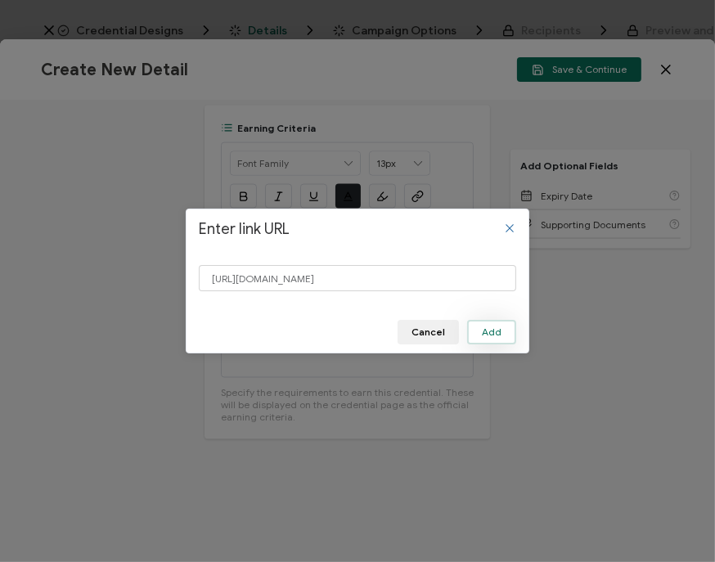
click at [485, 325] on button "Add" at bounding box center [491, 332] width 49 height 25
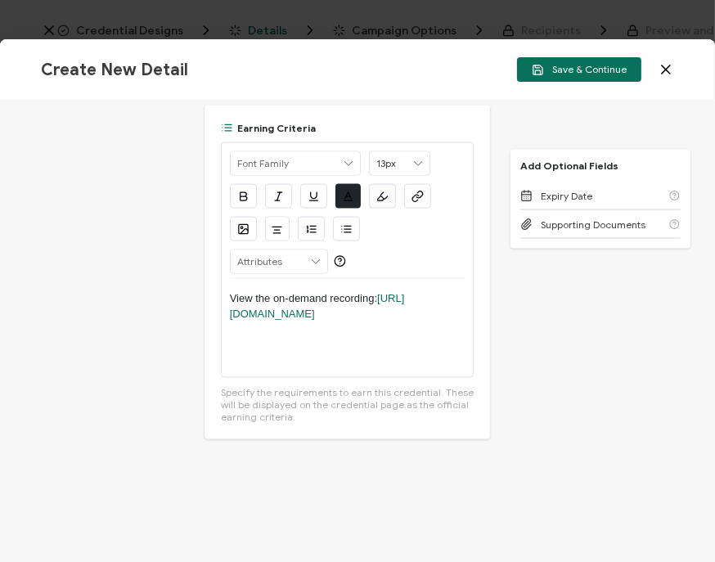
click at [526, 326] on div "Credential Title Google Webinar: Transforming Google Development Work with Goog…" at bounding box center [357, 331] width 715 height 461
click at [374, 300] on link "https://www.carahsoft.com/learn/event/68248#events" at bounding box center [317, 305] width 175 height 27
click at [442, 291] on p "View the on-demand recording: https://www.carahsoft.com/learn/event/68248#events" at bounding box center [348, 306] width 236 height 30
click at [567, 80] on button "Save & Continue" at bounding box center [579, 69] width 124 height 25
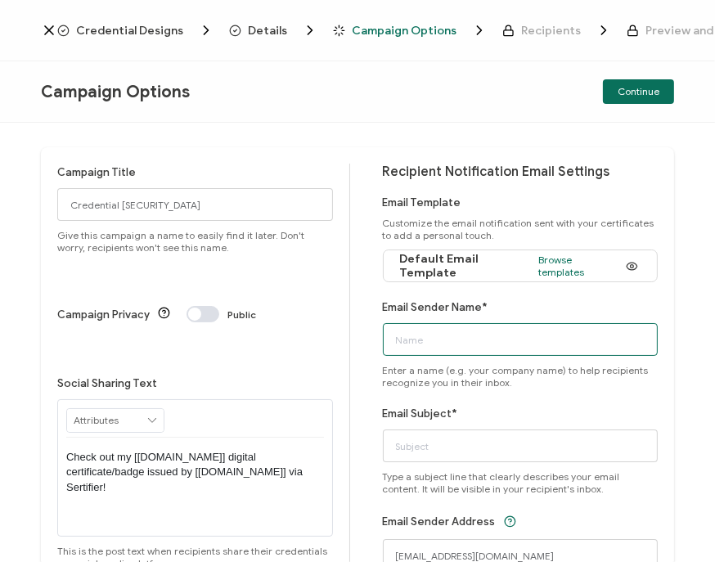
click at [423, 343] on input "Email Sender Name*" at bounding box center [521, 339] width 276 height 33
type input "CPE Team"
click at [521, 351] on input "CPE Team" at bounding box center [521, 339] width 276 height 33
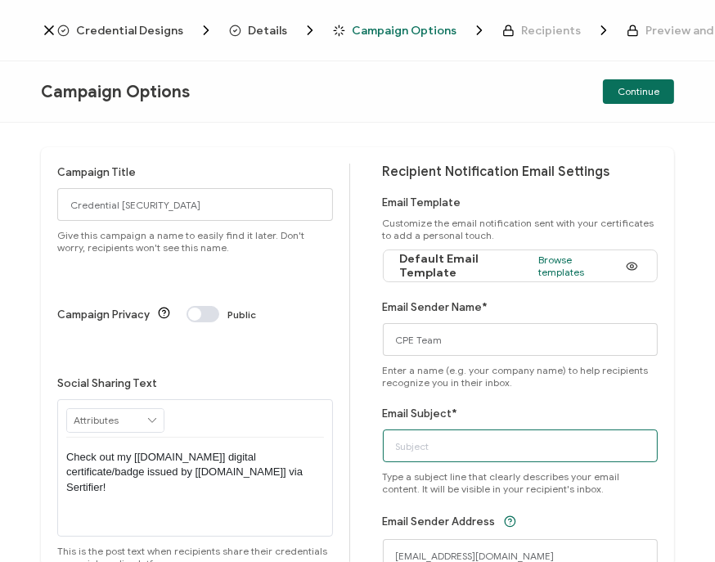
click at [483, 449] on input "Email Subject*" at bounding box center [521, 445] width 276 height 33
paste input "Google Webinar: Transforming Google Development Work with Google Agentspace"
type input "Google Webinar: Transforming Google Development Work with Google Agentspace"
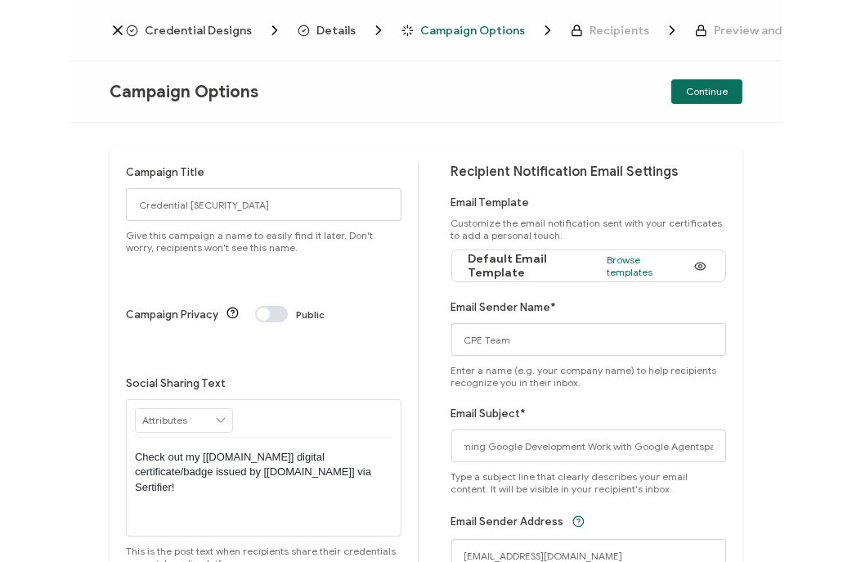
scroll to position [0, 0]
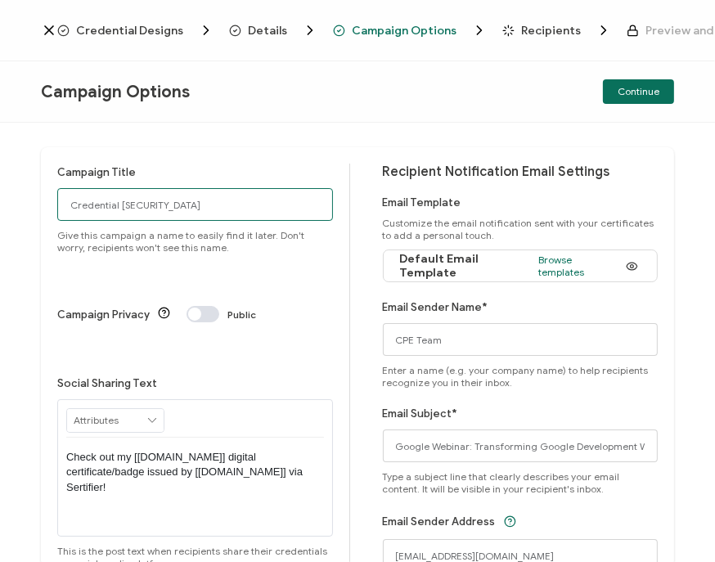
click at [195, 209] on input "Credential 1479" at bounding box center [195, 204] width 276 height 33
paste input "6-12-25_68248_Google Webinar"
type input "6-12-25_68248_Google Webinar"
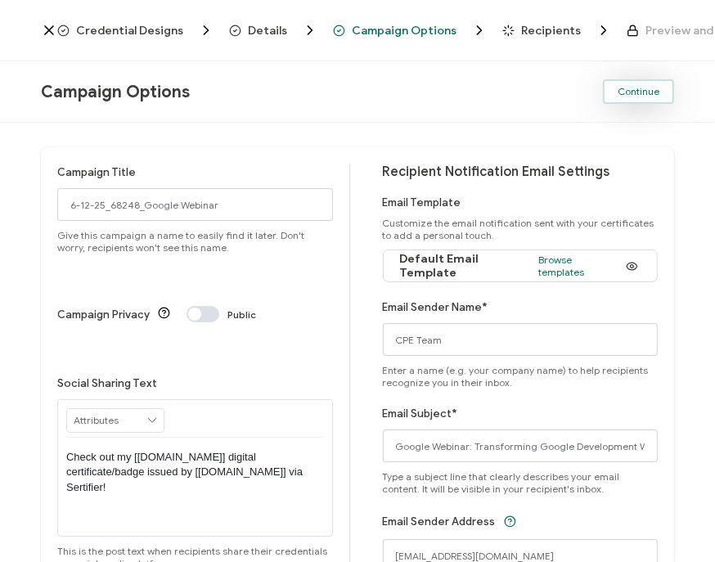
click at [636, 97] on span "Continue" at bounding box center [638, 92] width 42 height 10
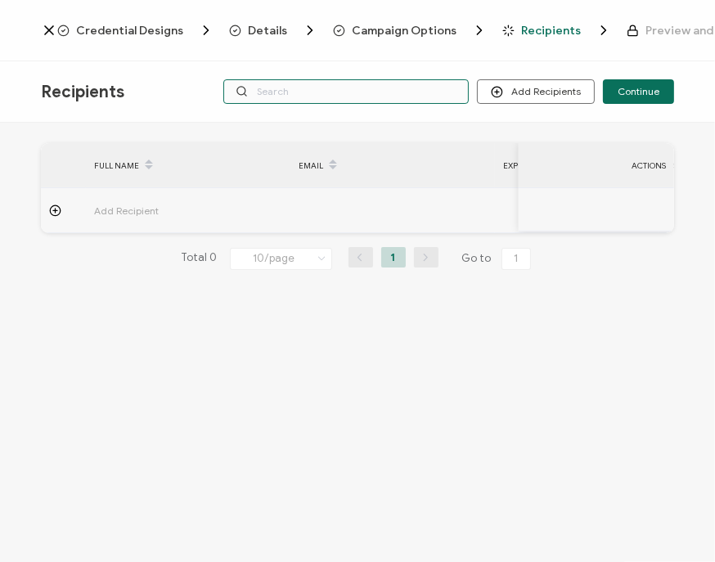
click at [365, 92] on input "text" at bounding box center [345, 91] width 245 height 25
paste input "6-12-25_68248_Google Webinar"
type input "6-12-25_68248_Google Webinar"
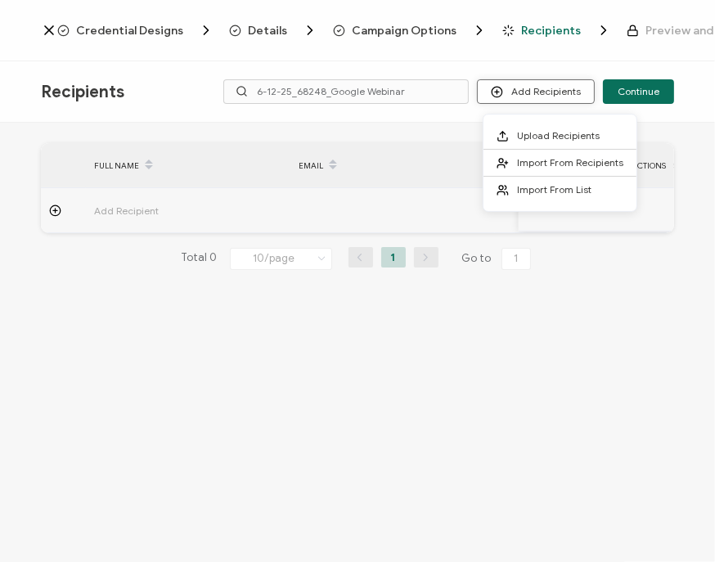
click at [521, 95] on button "Add Recipients" at bounding box center [536, 91] width 118 height 25
click at [528, 192] on span "Import From List" at bounding box center [554, 189] width 74 height 12
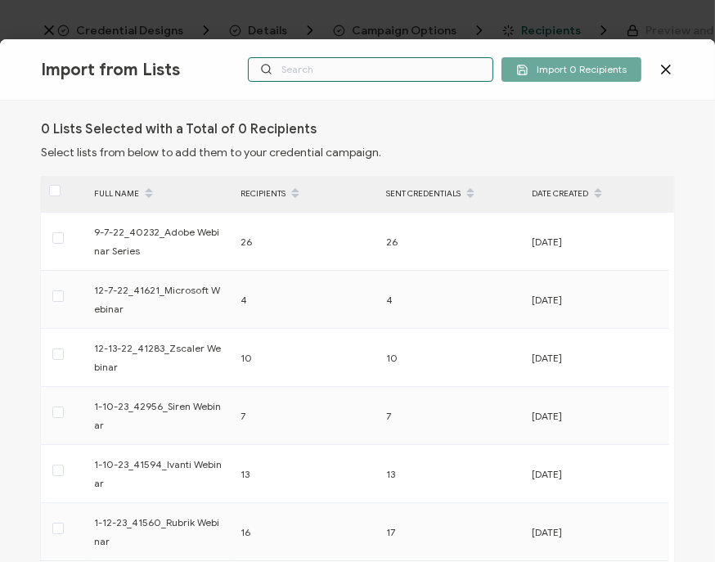
click at [351, 81] on input "text" at bounding box center [370, 69] width 245 height 25
paste input "6-12-25_68248_Google Webinar"
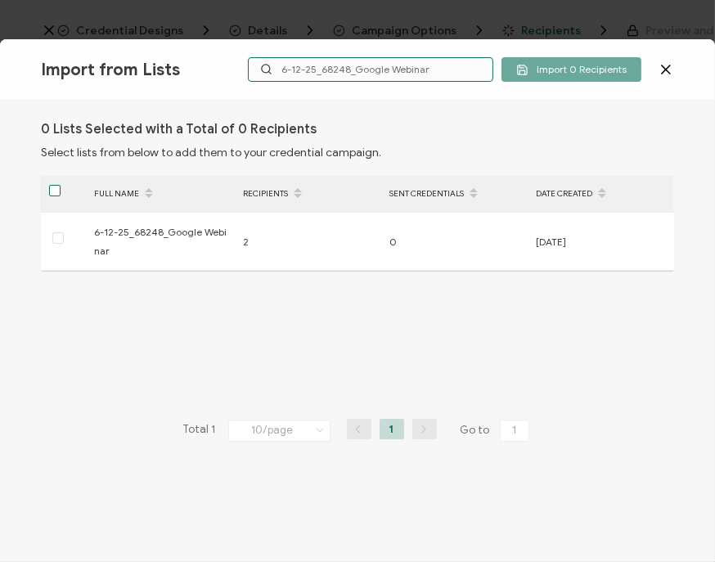
type input "6-12-25_68248_Google Webinar"
click at [52, 185] on span at bounding box center [54, 190] width 11 height 11
click at [61, 185] on input "checkbox" at bounding box center [61, 185] width 0 height 0
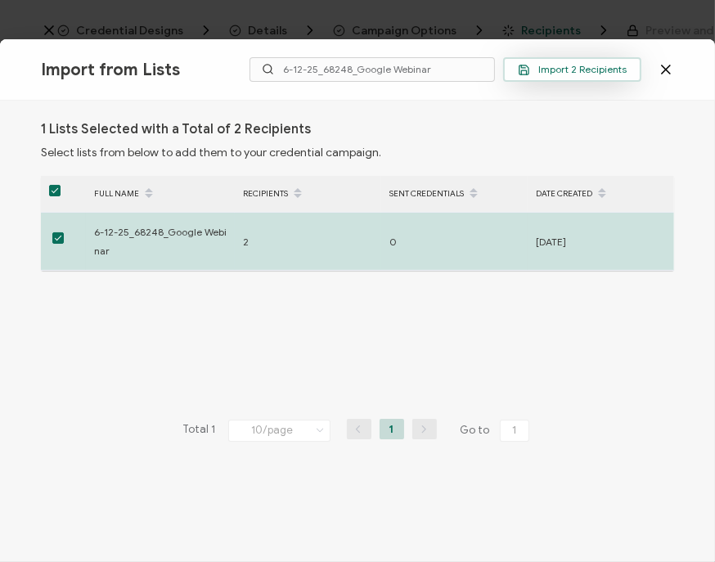
click at [573, 76] on button "Import 2 Recipients" at bounding box center [572, 69] width 138 height 25
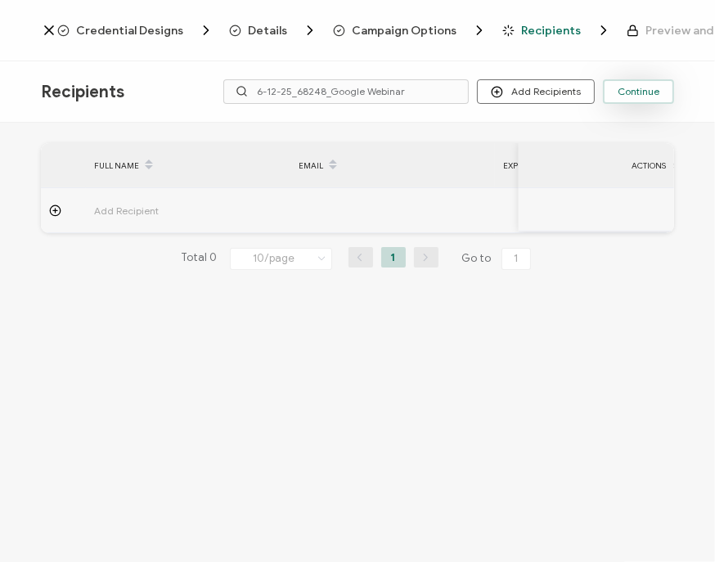
click at [640, 97] on button "Continue" at bounding box center [638, 91] width 71 height 25
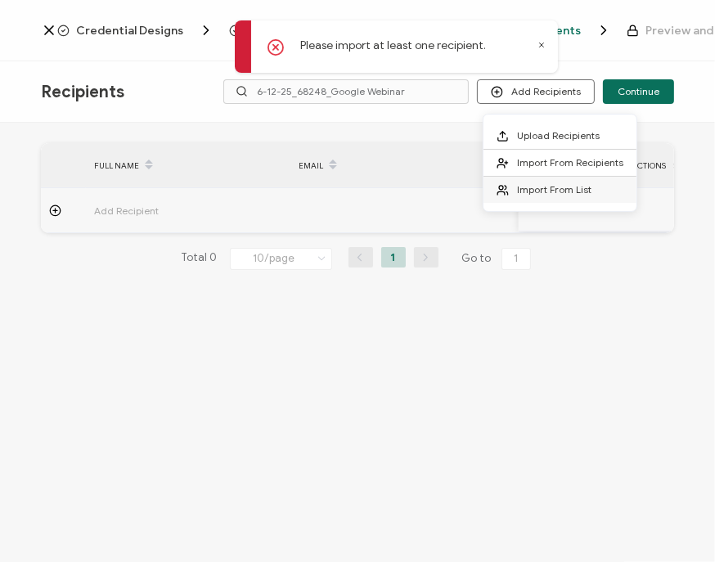
click at [539, 188] on span "Import From List" at bounding box center [554, 189] width 74 height 12
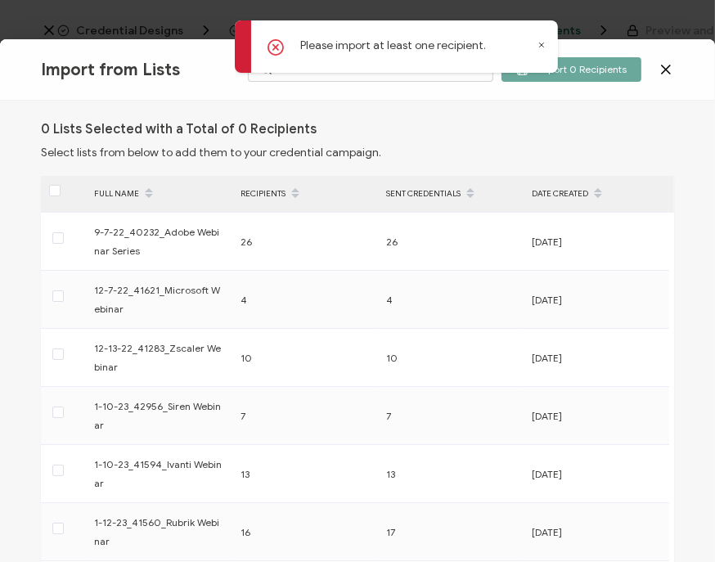
click at [402, 76] on div "Please import at least one recipient." at bounding box center [398, 48] width 327 height 65
click at [540, 43] on icon at bounding box center [541, 45] width 8 height 8
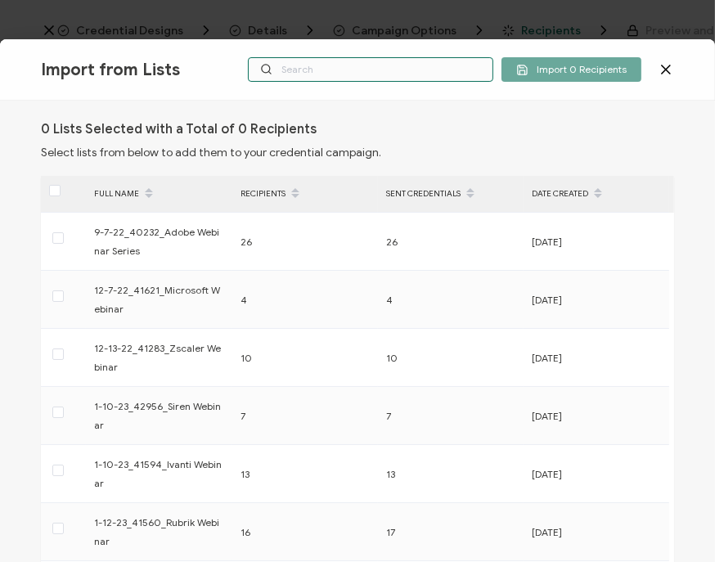
click at [383, 73] on input "text" at bounding box center [370, 69] width 245 height 25
paste input "6-12-25_68248_Google Webinar"
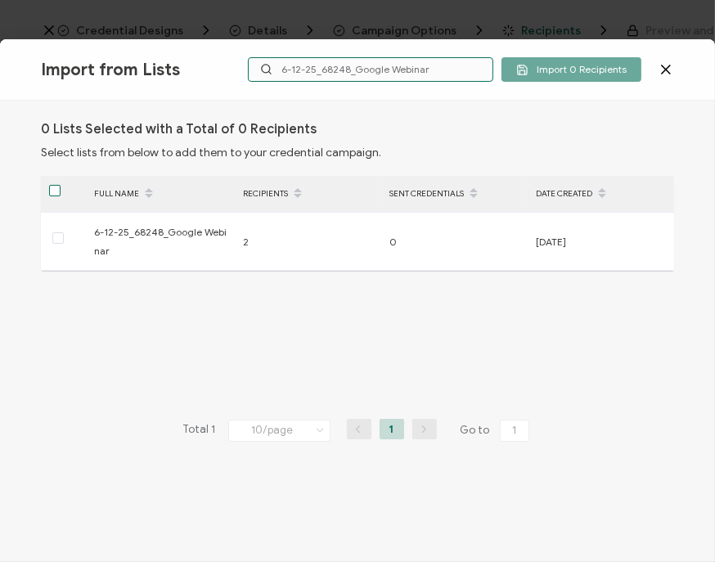
type input "6-12-25_68248_Google Webinar"
click at [53, 188] on span at bounding box center [54, 190] width 11 height 11
click at [61, 185] on input "checkbox" at bounding box center [61, 185] width 0 height 0
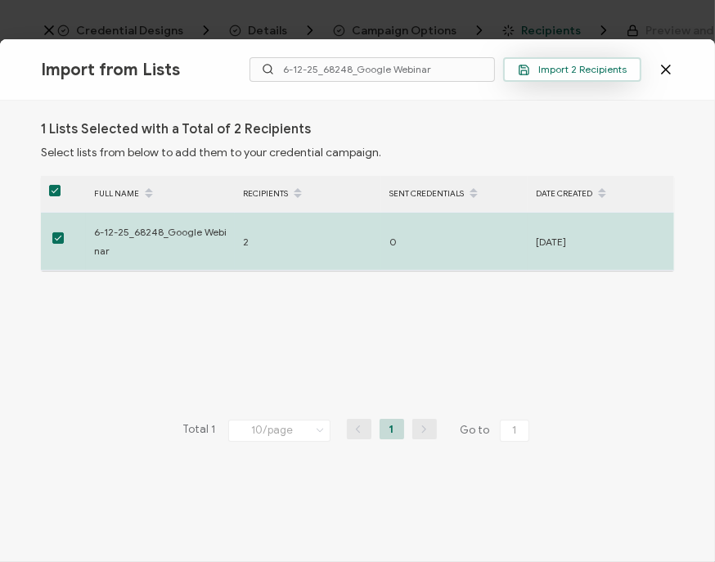
click at [614, 72] on span "Import 2 Recipients" at bounding box center [572, 70] width 109 height 12
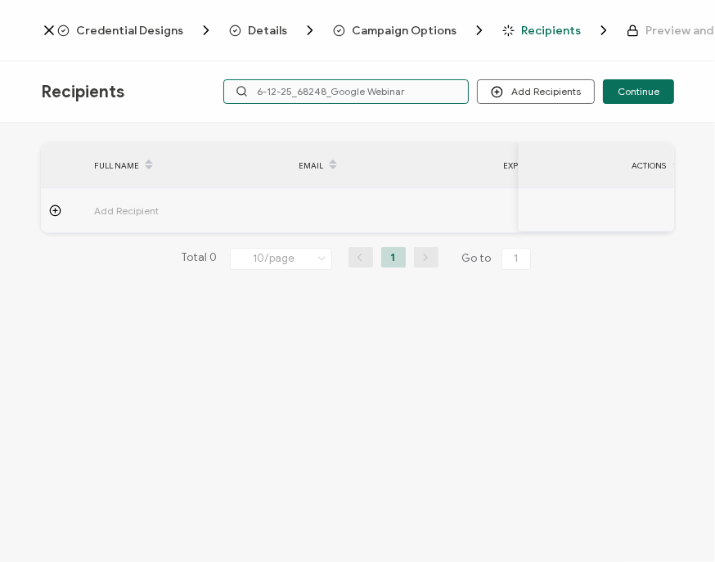
drag, startPoint x: 411, startPoint y: 91, endPoint x: 137, endPoint y: 84, distance: 274.1
click at [137, 84] on div "Recipients Add Recipients Upload Recipients Import From Recipients Import From …" at bounding box center [357, 91] width 715 height 61
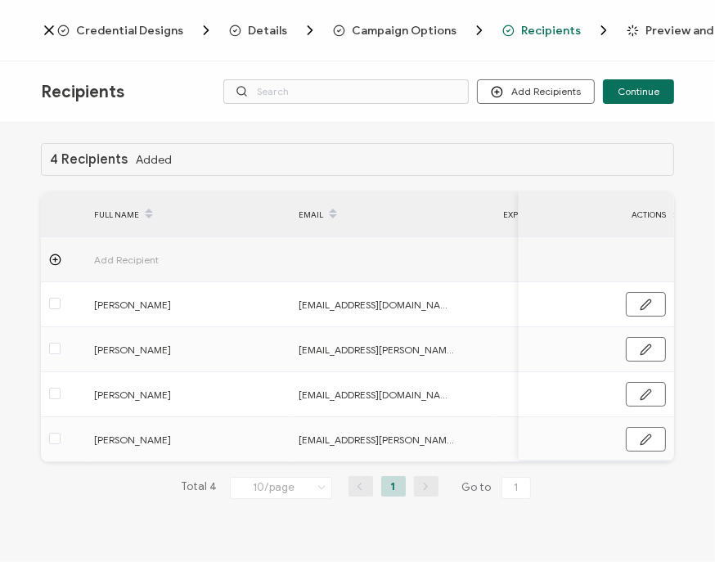
click at [204, 105] on div "Recipients Add Recipients Upload Recipients Import From Recipients Import From …" at bounding box center [357, 91] width 715 height 61
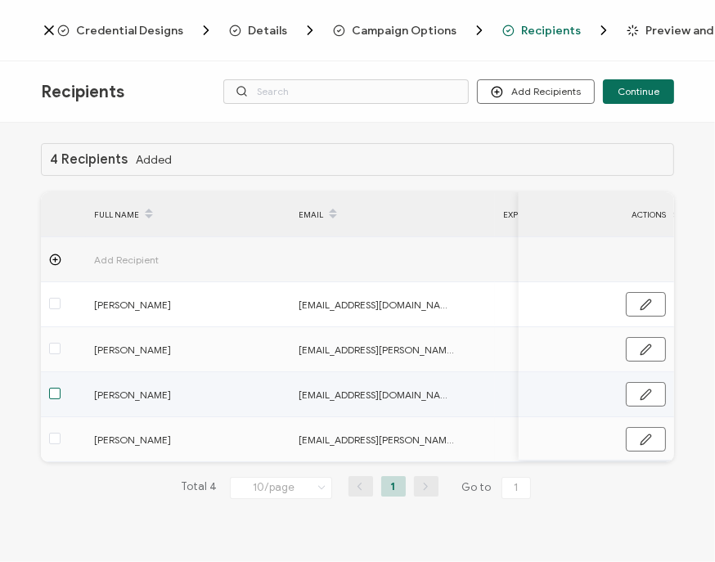
click at [53, 393] on span at bounding box center [54, 393] width 11 height 11
click at [61, 388] on input "checkbox" at bounding box center [61, 388] width 0 height 0
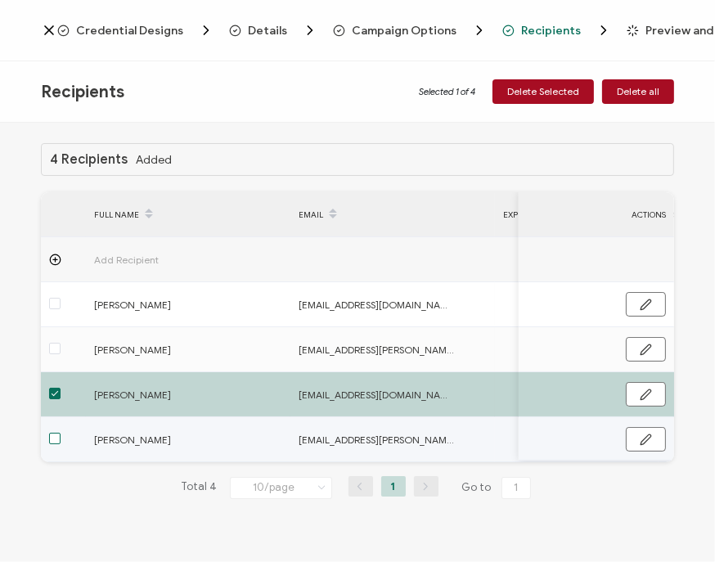
click at [57, 439] on span at bounding box center [54, 438] width 11 height 11
click at [61, 433] on input "checkbox" at bounding box center [61, 433] width 0 height 0
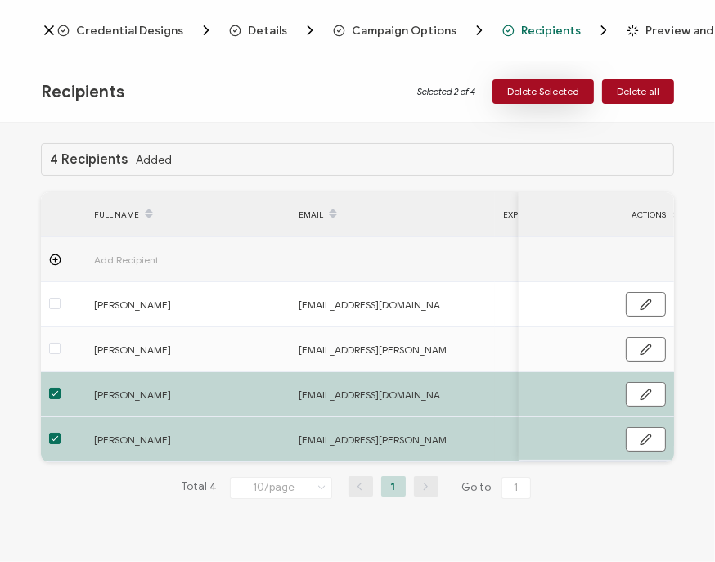
click at [550, 101] on button "Delete Selected" at bounding box center [542, 91] width 101 height 25
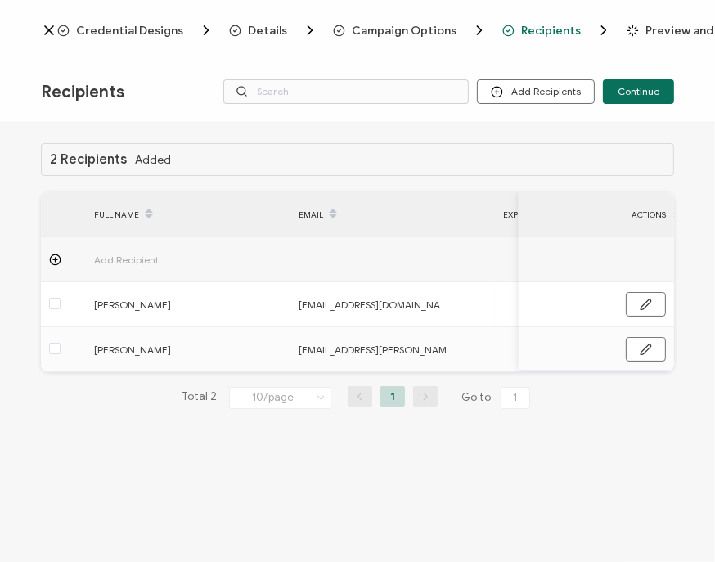
click at [574, 472] on div "2 Recipients Added FULL NAME EMAIL Expiration Date Issue Date Event Date Locati…" at bounding box center [357, 344] width 715 height 443
click at [634, 96] on span "Continue" at bounding box center [638, 92] width 42 height 10
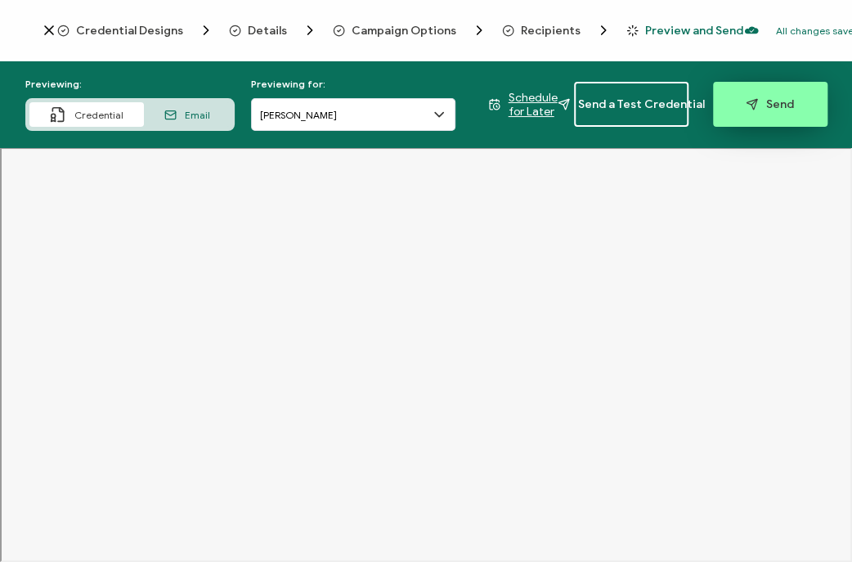
click at [761, 120] on button "Send" at bounding box center [770, 104] width 114 height 45
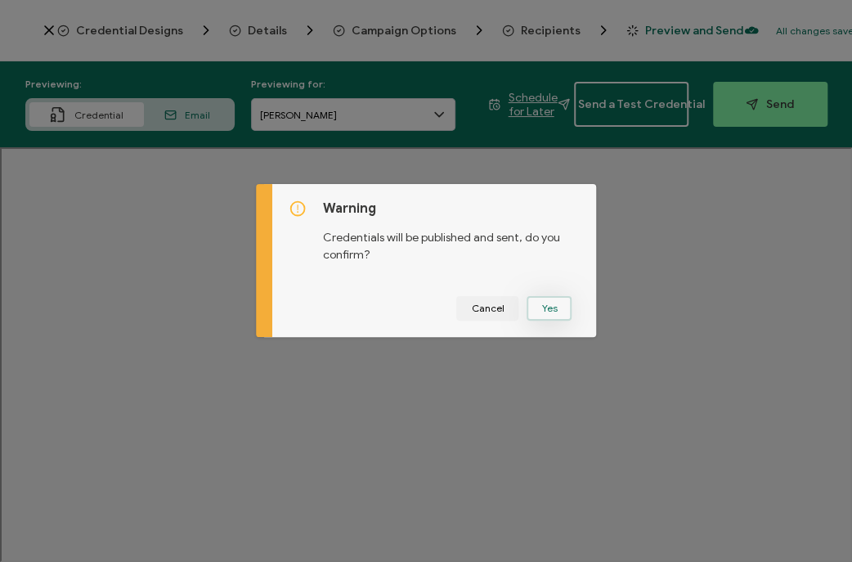
click at [554, 313] on button "Yes" at bounding box center [549, 308] width 45 height 25
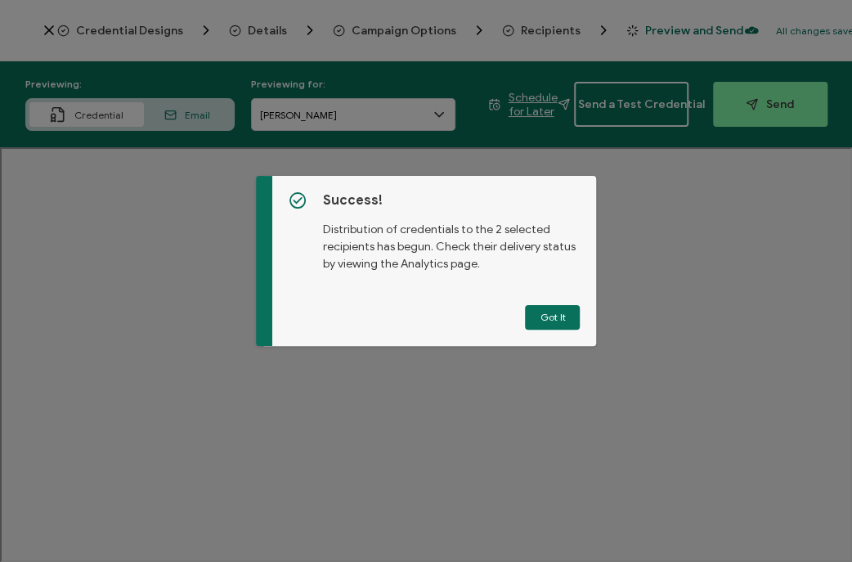
click at [554, 313] on button "Got It" at bounding box center [552, 317] width 55 height 25
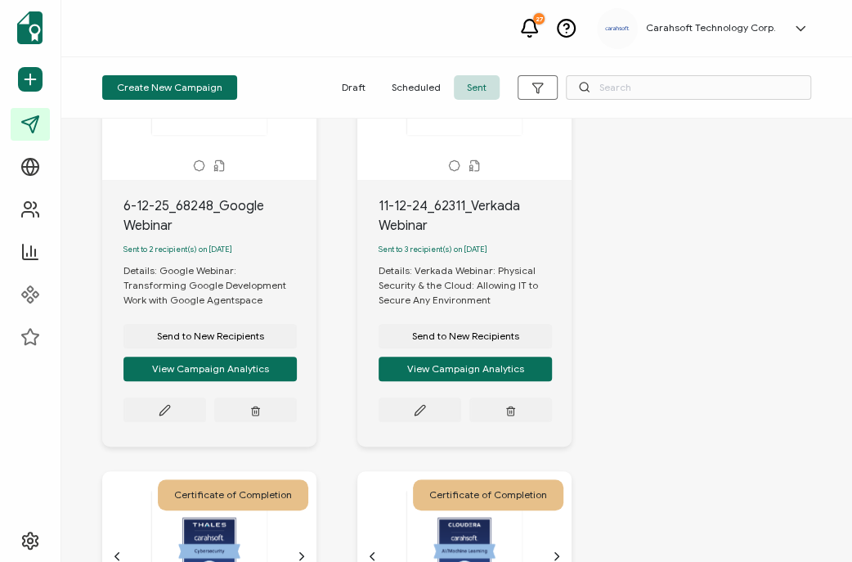
scroll to position [163, 0]
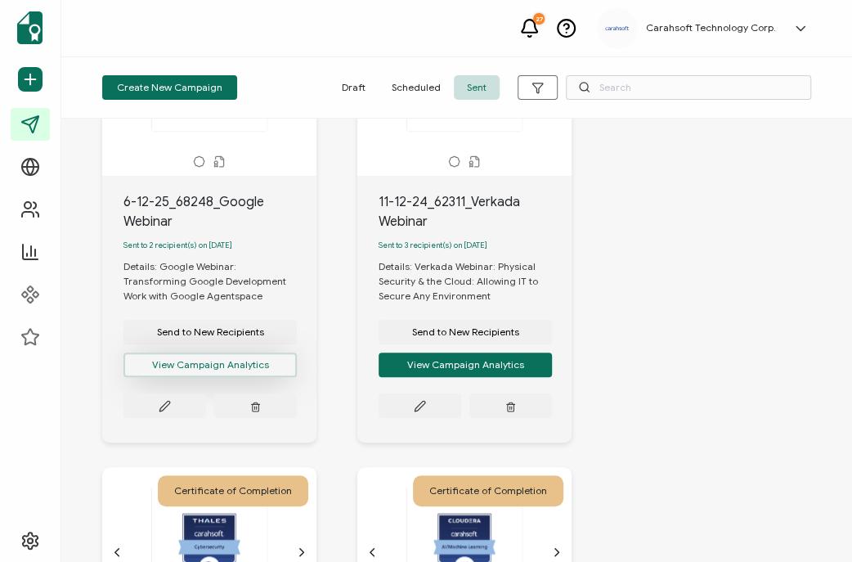
click at [246, 366] on button "View Campaign Analytics" at bounding box center [209, 364] width 173 height 25
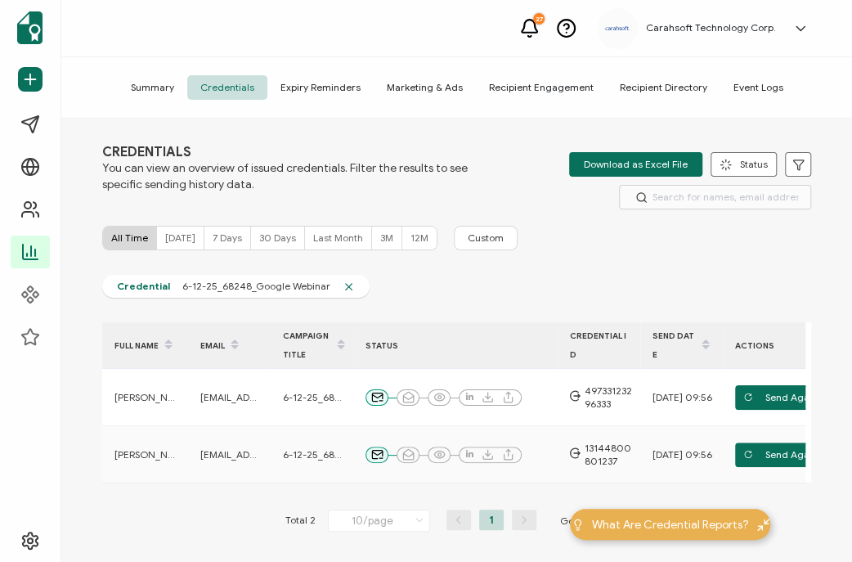
scroll to position [29, 0]
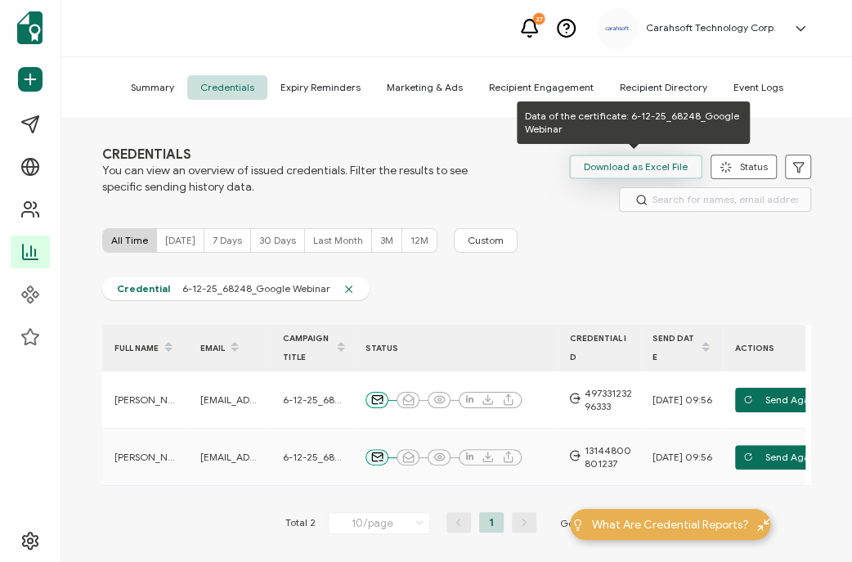
click at [636, 172] on span "Download as Excel File" at bounding box center [636, 167] width 104 height 25
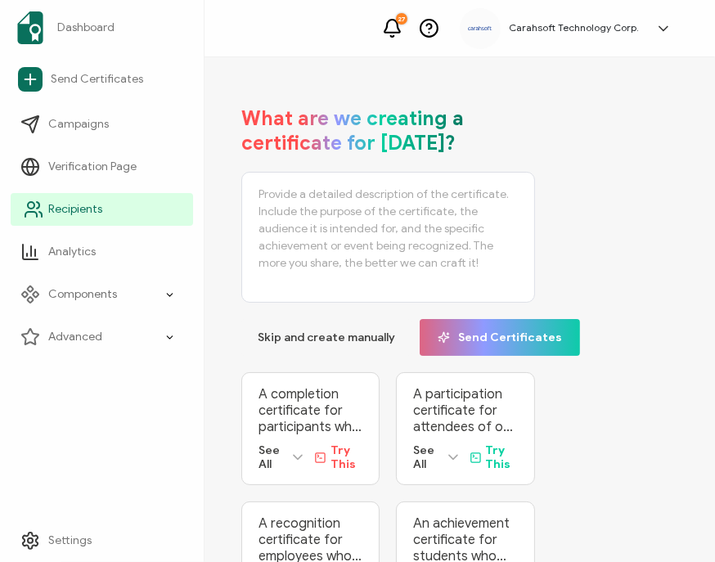
click at [97, 201] on span "Recipients" at bounding box center [75, 209] width 54 height 16
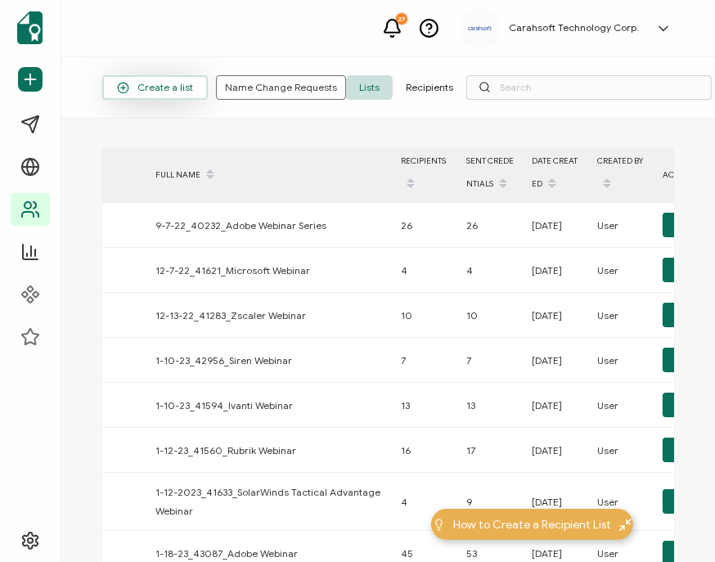
click at [135, 95] on button "Create a list" at bounding box center [155, 87] width 106 height 25
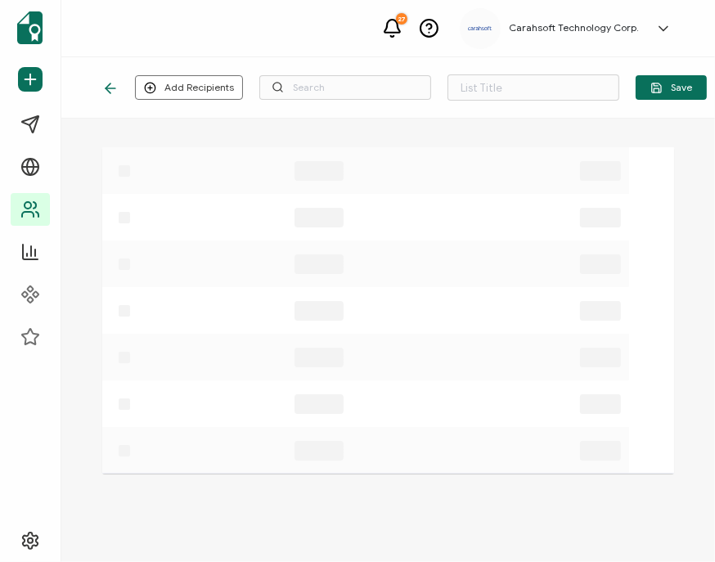
type input "List 1547"
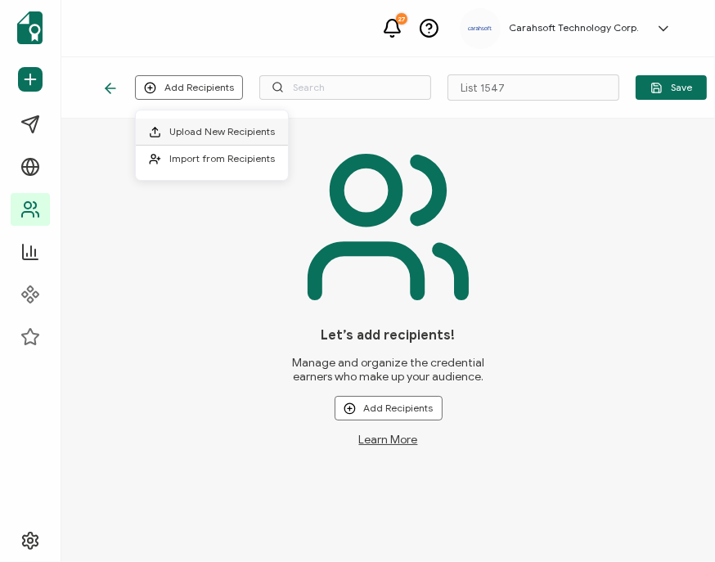
click at [215, 132] on span "Upload New Recipients" at bounding box center [222, 131] width 106 height 12
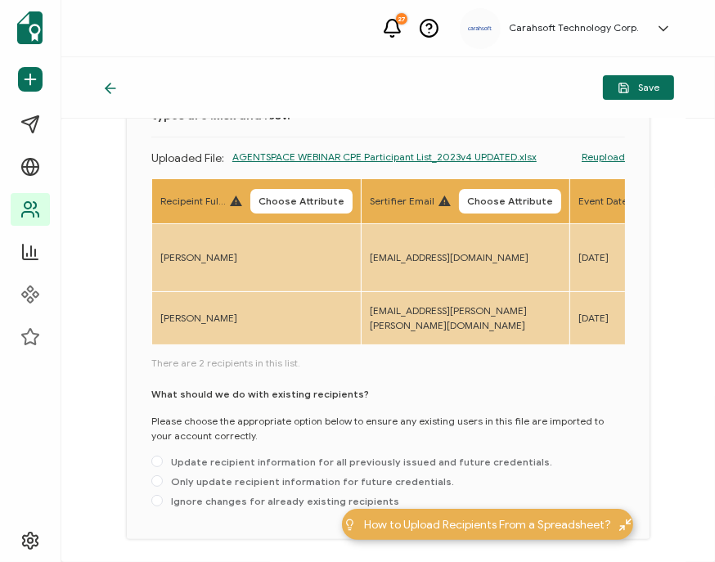
scroll to position [151, 0]
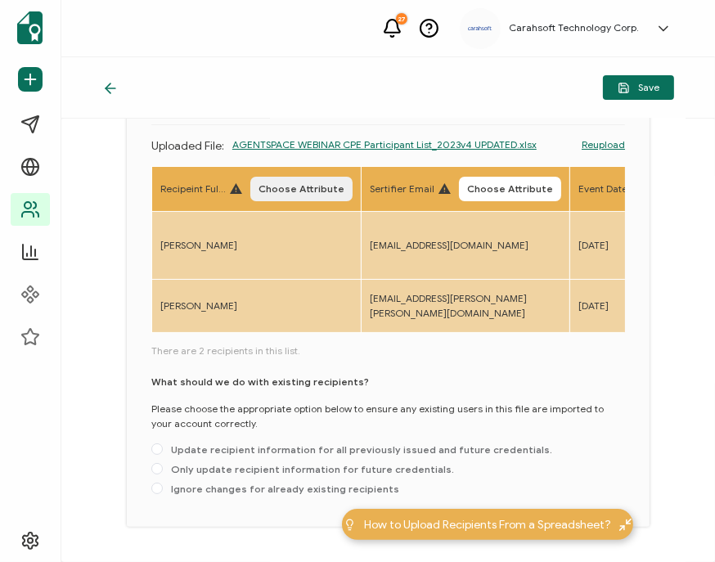
click at [280, 191] on span "Choose Attribute" at bounding box center [301, 189] width 86 height 10
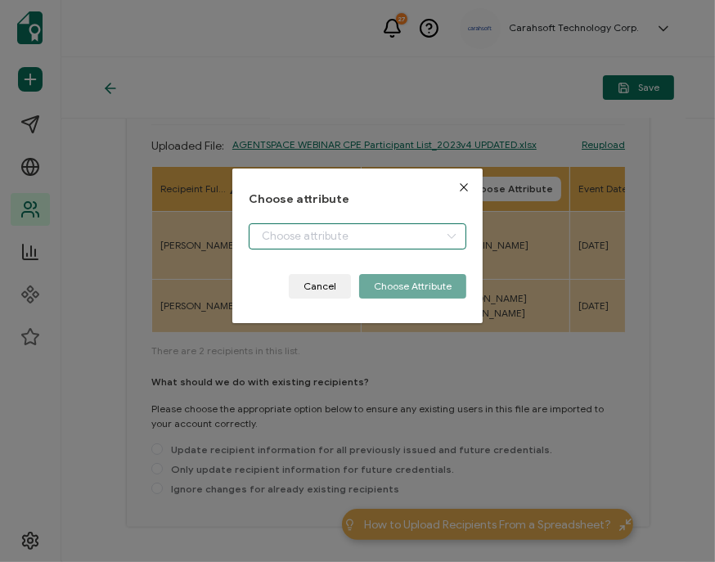
click at [303, 224] on input "dialog" at bounding box center [358, 236] width 218 height 26
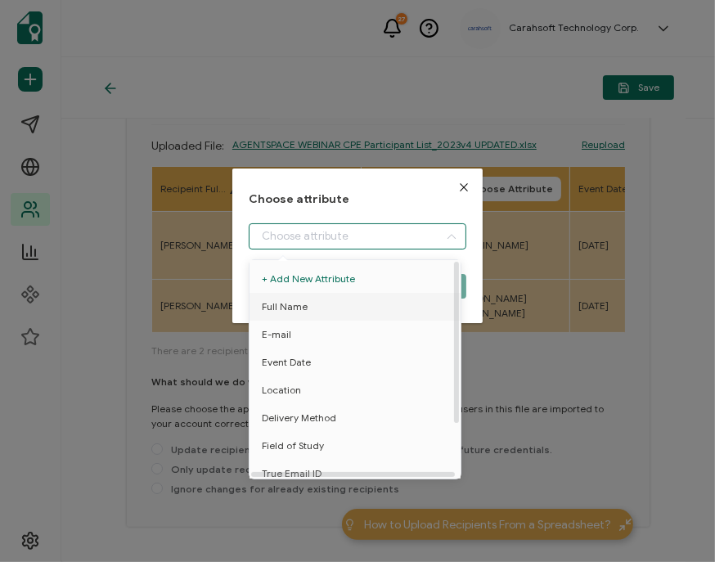
click at [299, 306] on span "Full Name" at bounding box center [285, 307] width 46 height 28
type input "Full Name"
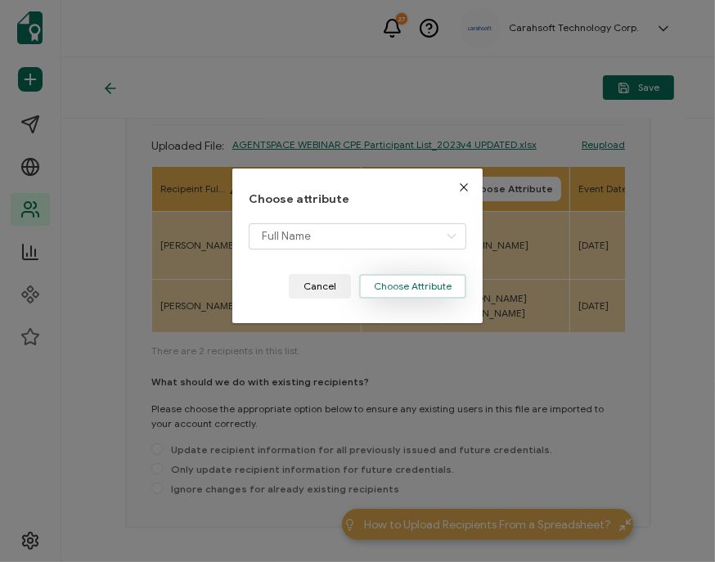
click at [444, 286] on button "Choose Attribute" at bounding box center [412, 286] width 107 height 25
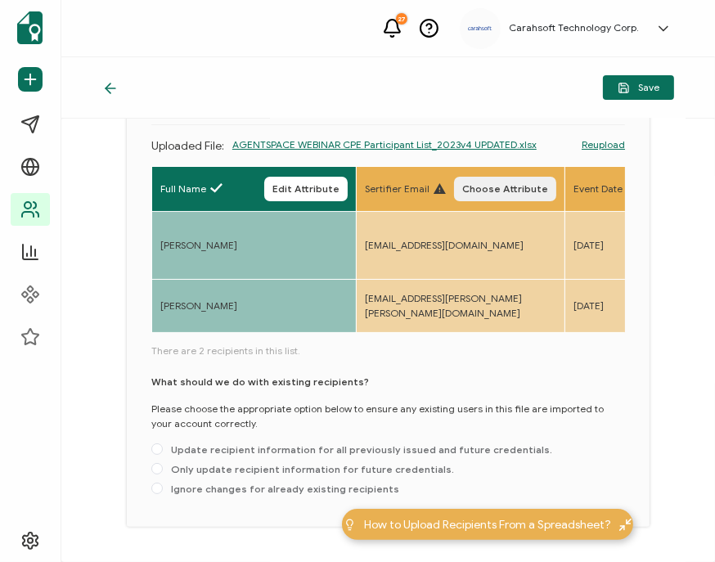
click at [484, 188] on span "Choose Attribute" at bounding box center [505, 189] width 86 height 10
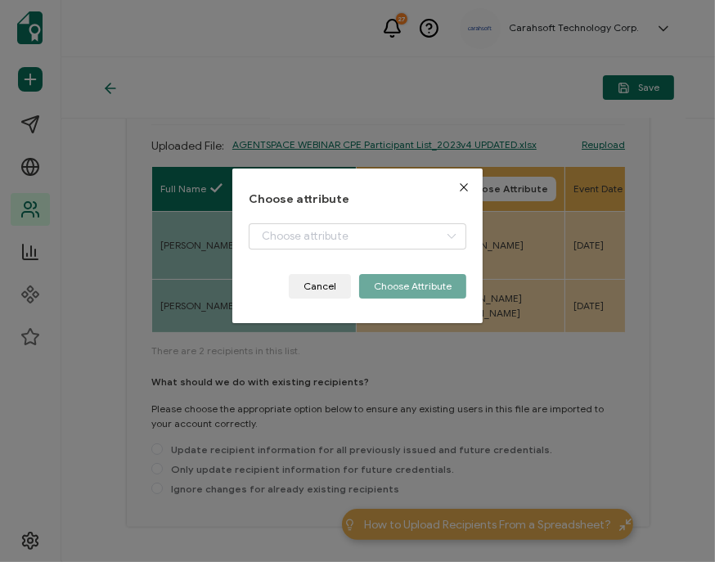
click at [402, 220] on div "Choose attribute Cancel Choose Attribute" at bounding box center [358, 246] width 218 height 106
click at [381, 234] on input "dialog" at bounding box center [358, 236] width 218 height 26
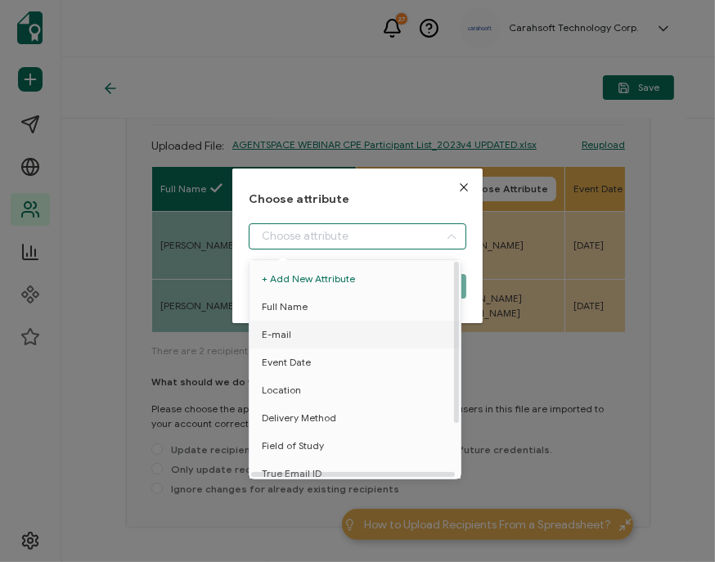
click at [299, 341] on li "E-mail" at bounding box center [357, 335] width 225 height 28
type input "E-mail"
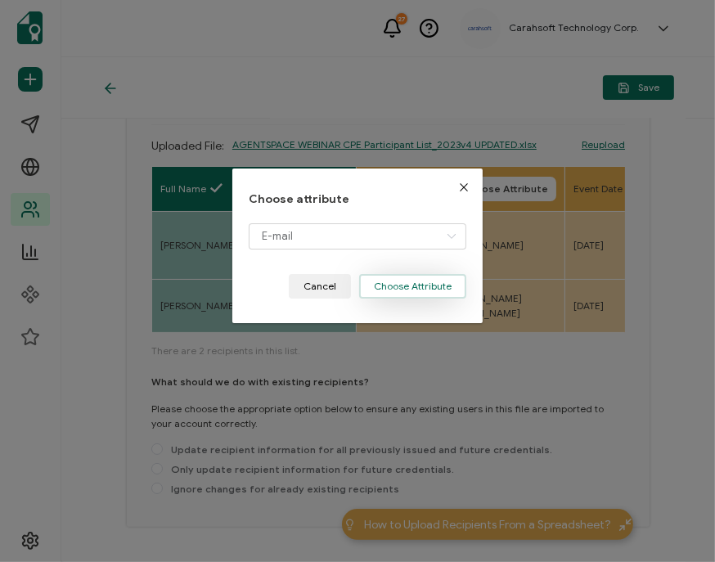
click at [434, 295] on button "Choose Attribute" at bounding box center [412, 286] width 107 height 25
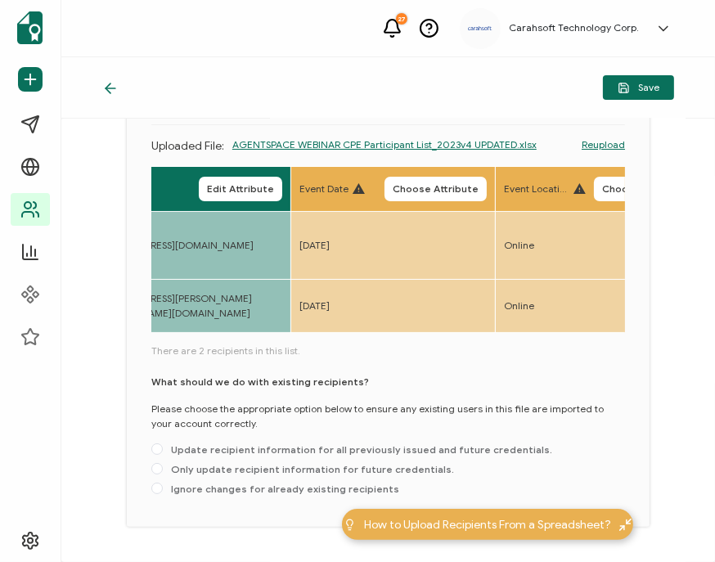
scroll to position [0, 276]
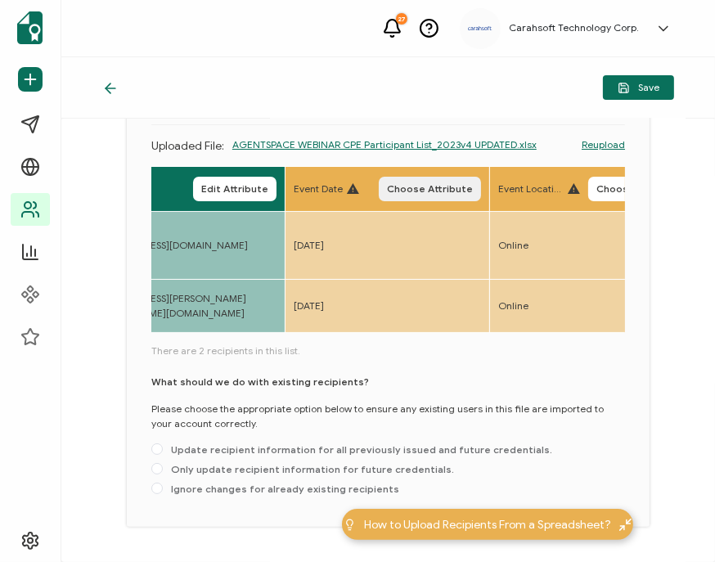
click at [421, 190] on span "Choose Attribute" at bounding box center [430, 189] width 86 height 10
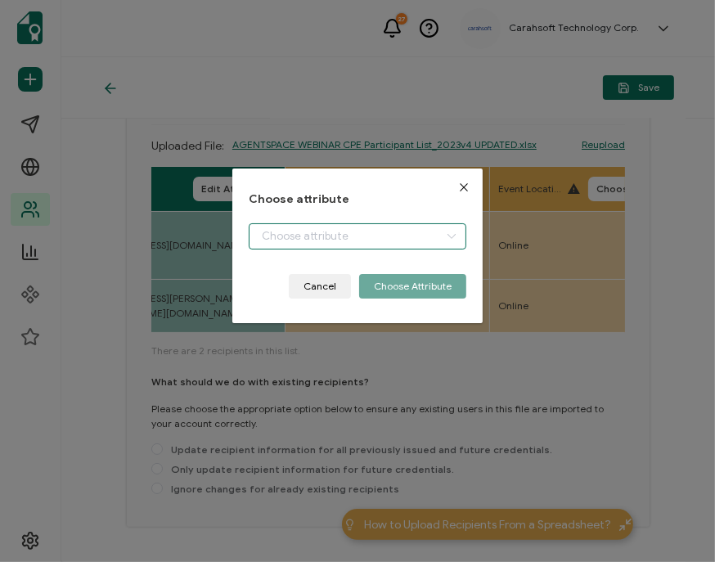
click at [343, 229] on input "dialog" at bounding box center [358, 236] width 218 height 26
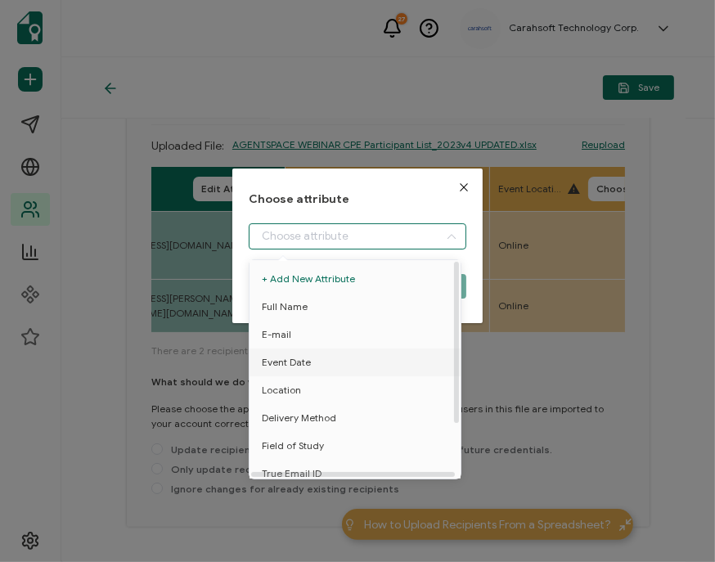
click at [285, 357] on span "Event Date" at bounding box center [286, 362] width 49 height 28
type input "Event Date"
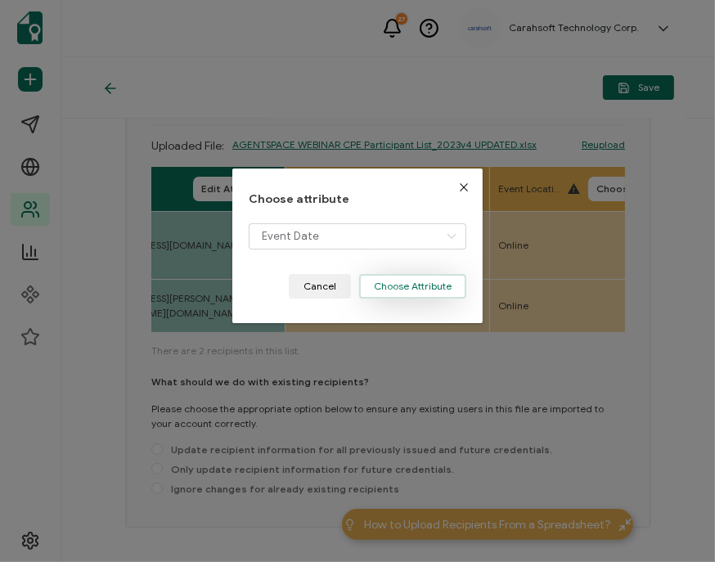
click at [433, 282] on button "Choose Attribute" at bounding box center [412, 286] width 107 height 25
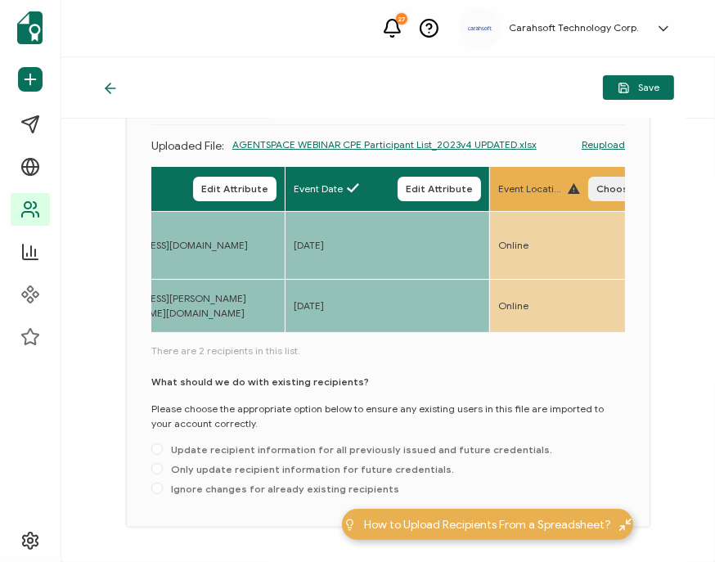
click at [605, 195] on button "Choose Attribute" at bounding box center [639, 189] width 102 height 25
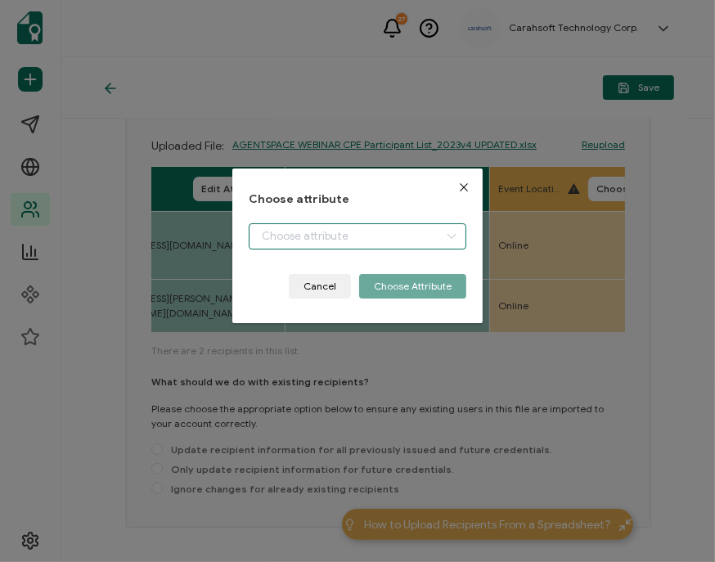
click at [401, 245] on input "dialog" at bounding box center [358, 236] width 218 height 26
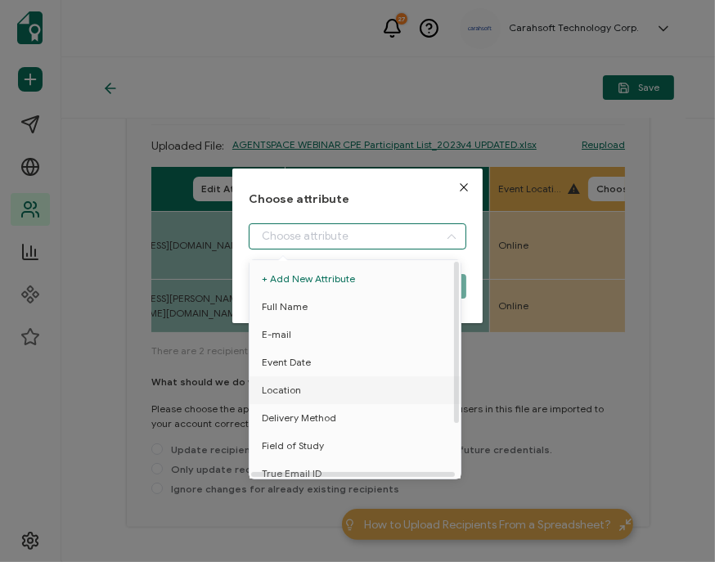
click at [291, 391] on span "Location" at bounding box center [281, 390] width 39 height 28
type input "Location"
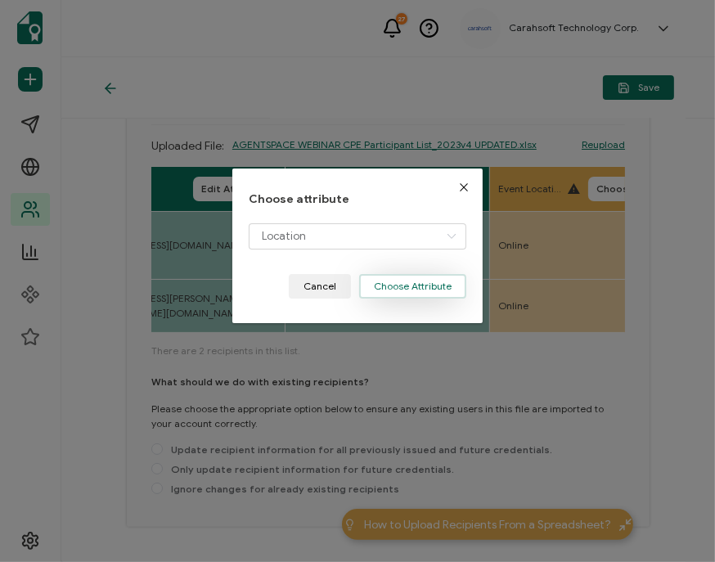
click at [438, 281] on button "Choose Attribute" at bounding box center [412, 286] width 107 height 25
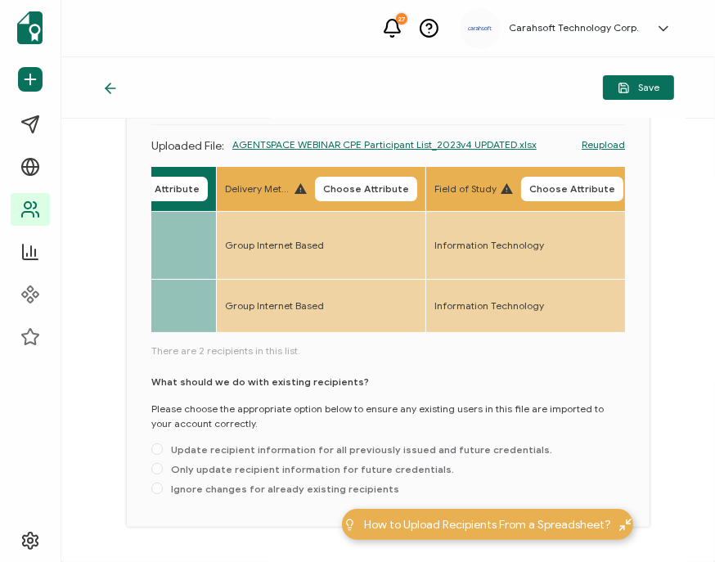
scroll to position [0, 752]
click at [348, 188] on span "Choose Attribute" at bounding box center [368, 189] width 86 height 10
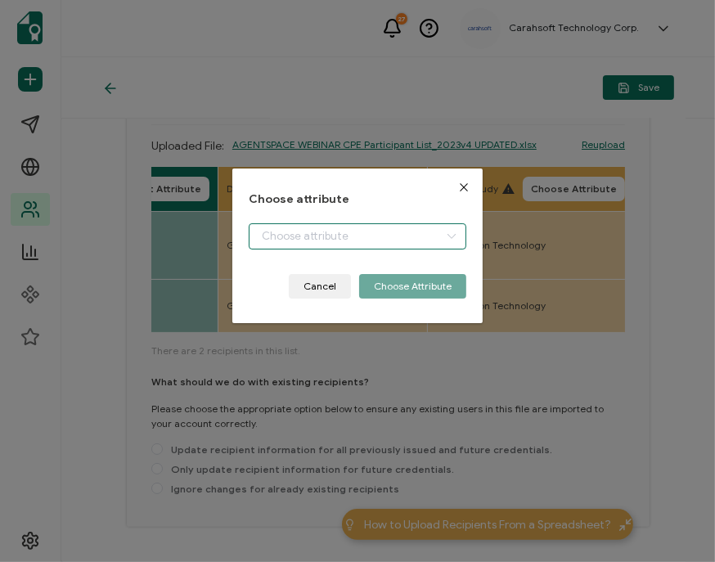
click at [270, 230] on input "dialog" at bounding box center [358, 236] width 218 height 26
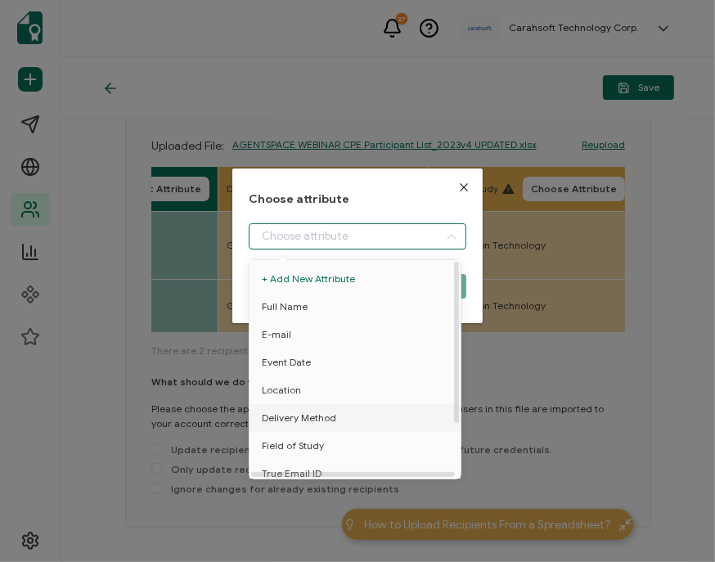
click at [271, 414] on span "Delivery Method" at bounding box center [299, 418] width 74 height 28
type input "Delivery Method"
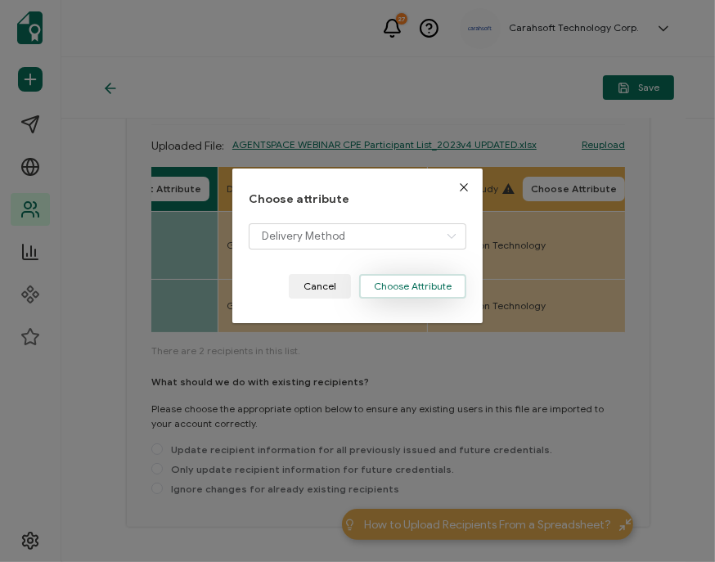
click at [409, 283] on button "Choose Attribute" at bounding box center [412, 286] width 107 height 25
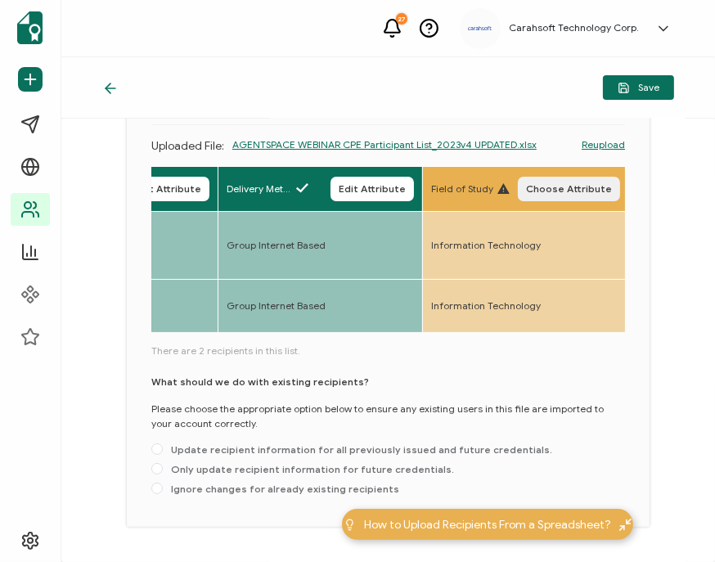
click at [572, 190] on span "Choose Attribute" at bounding box center [569, 189] width 86 height 10
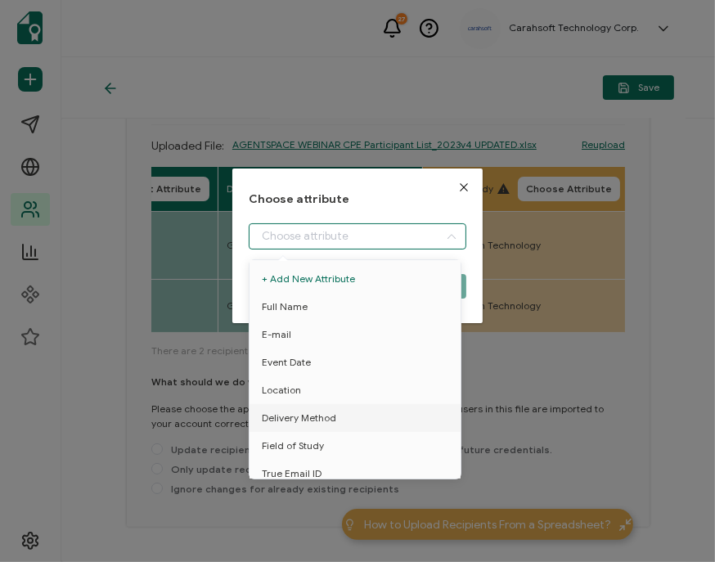
click at [379, 239] on input "dialog" at bounding box center [358, 236] width 218 height 26
click at [298, 439] on span "Field of Study" at bounding box center [293, 446] width 62 height 28
type input "Field of Study"
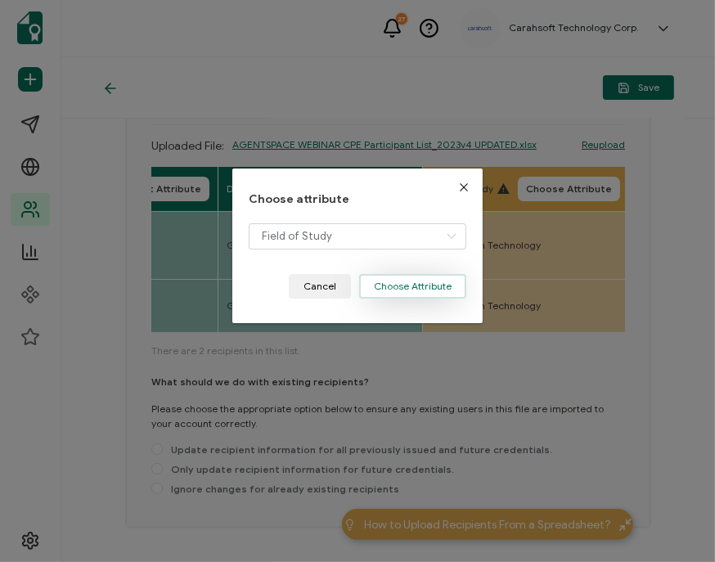
click at [434, 285] on button "Choose Attribute" at bounding box center [412, 286] width 107 height 25
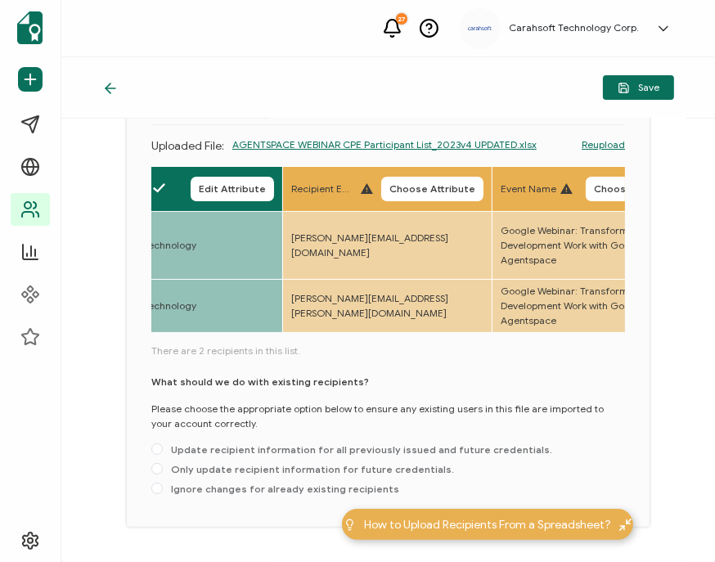
scroll to position [0, 1097]
click at [400, 188] on span "Choose Attribute" at bounding box center [431, 189] width 86 height 10
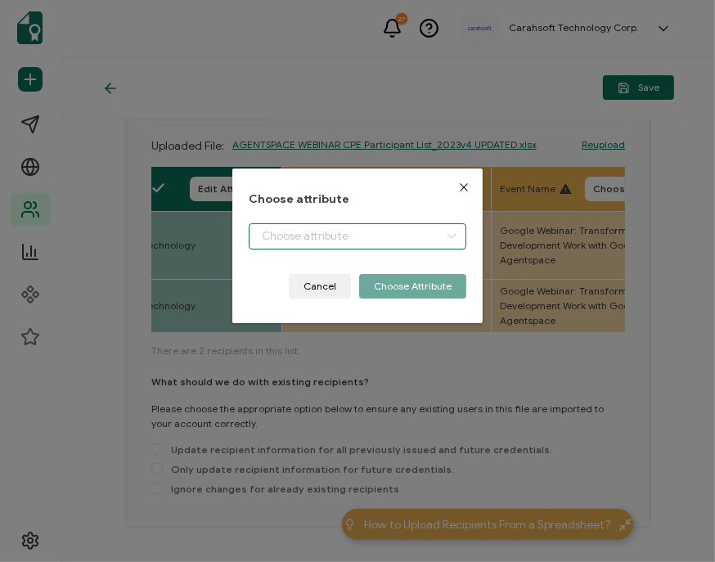
click at [286, 237] on input "dialog" at bounding box center [358, 236] width 218 height 26
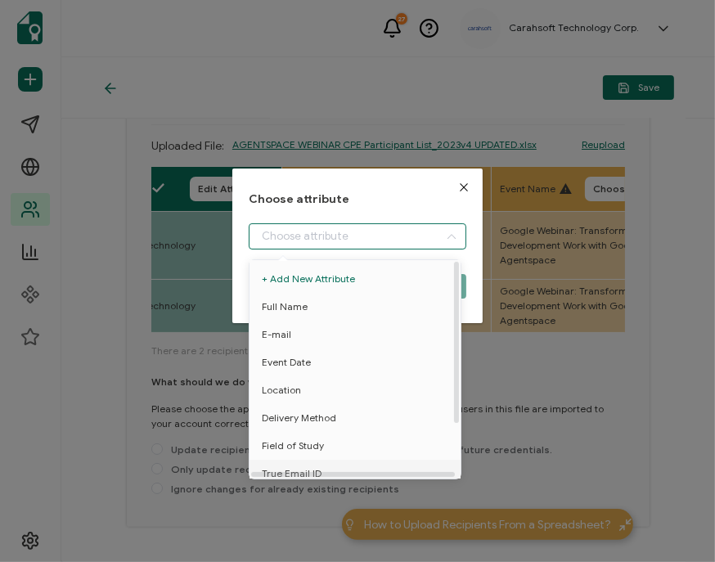
click at [286, 469] on span "True Email ID" at bounding box center [292, 474] width 60 height 28
type input "True Email ID"
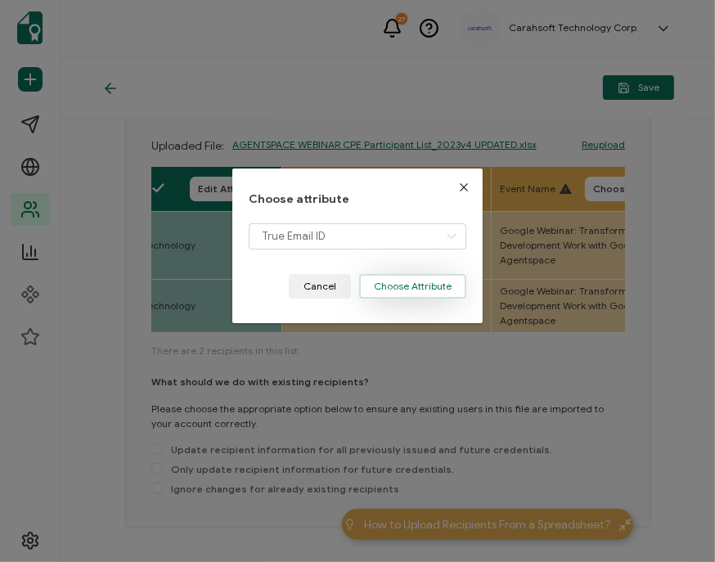
click at [442, 285] on button "Choose Attribute" at bounding box center [412, 286] width 107 height 25
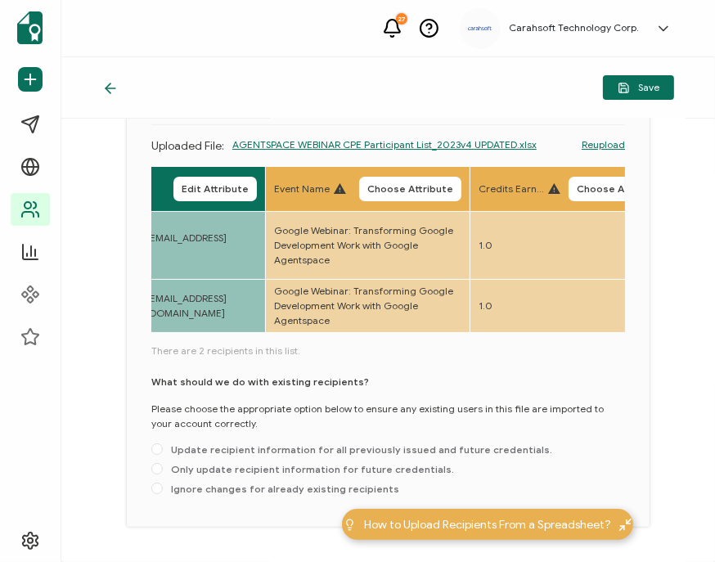
scroll to position [0, 1324]
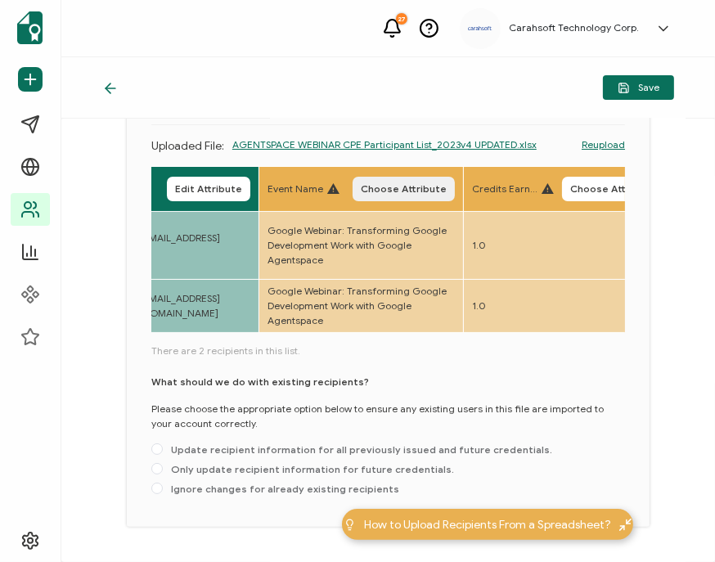
click at [442, 194] on span "Choose Attribute" at bounding box center [404, 189] width 86 height 10
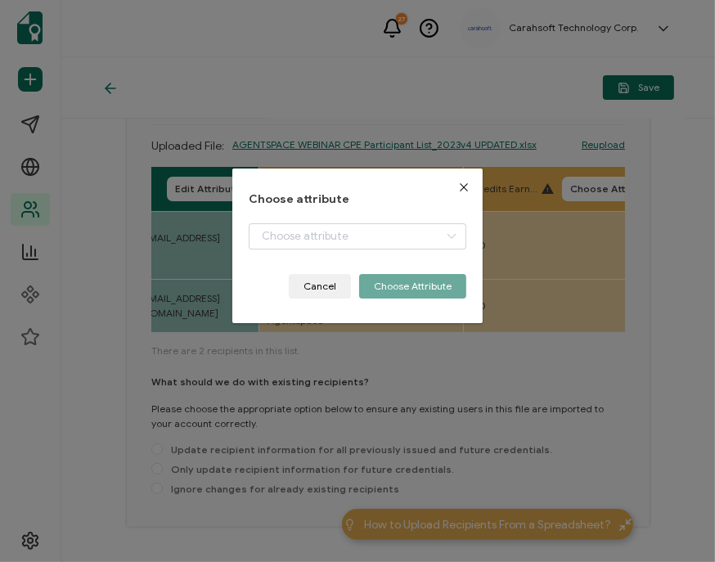
click at [352, 261] on div "dialog" at bounding box center [358, 248] width 218 height 51
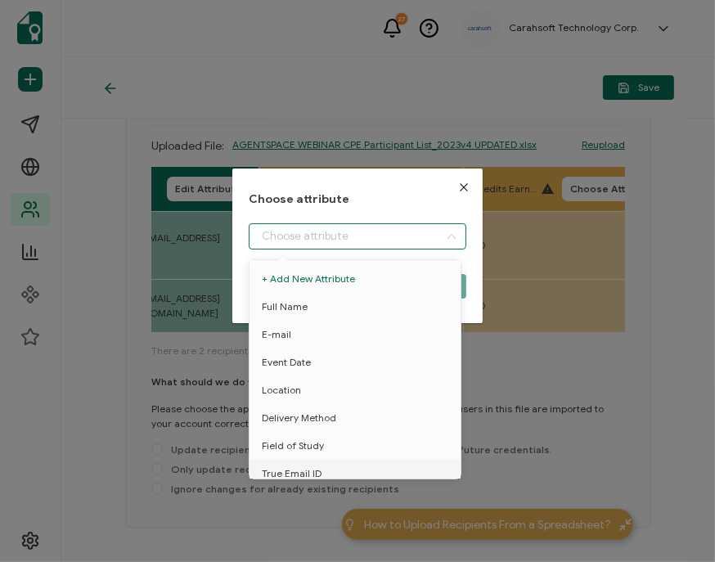
click at [354, 244] on input "dialog" at bounding box center [358, 236] width 218 height 26
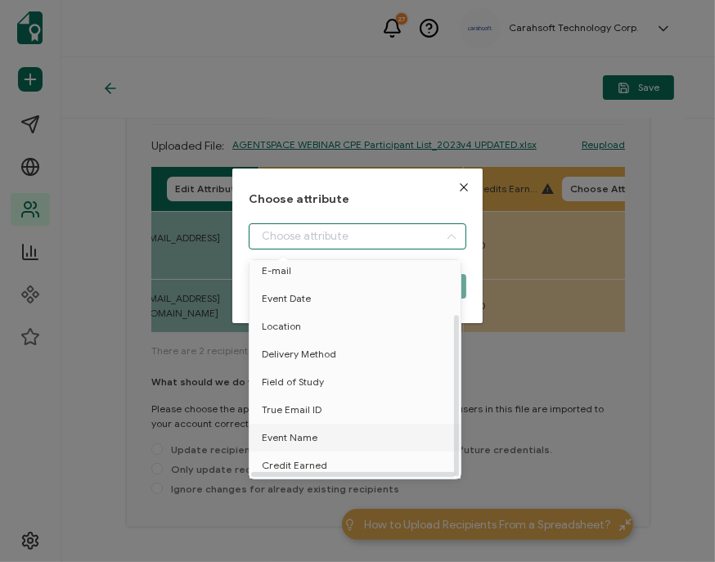
click at [290, 429] on span "Event Name" at bounding box center [290, 438] width 56 height 28
type input "Event Name"
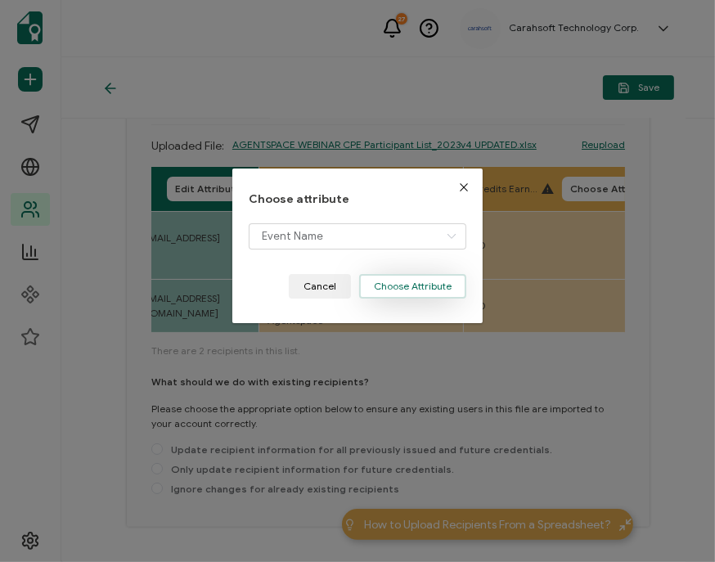
click at [415, 288] on button "Choose Attribute" at bounding box center [412, 286] width 107 height 25
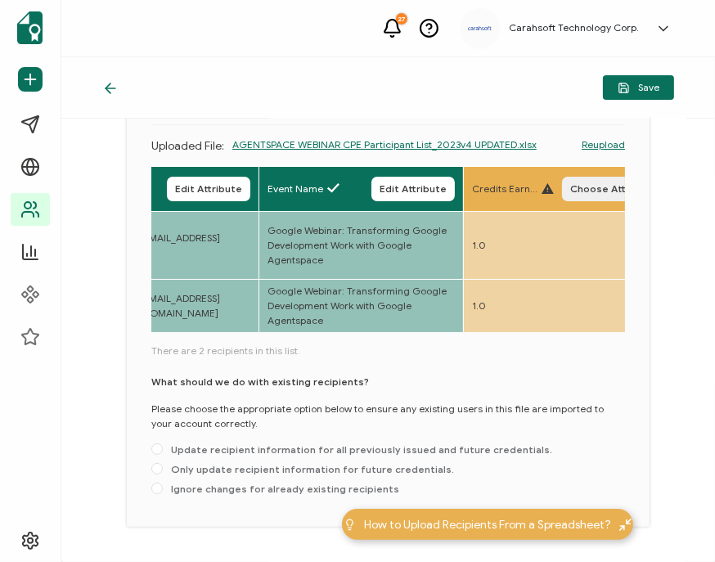
click at [588, 182] on button "Choose Attribute" at bounding box center [613, 189] width 102 height 25
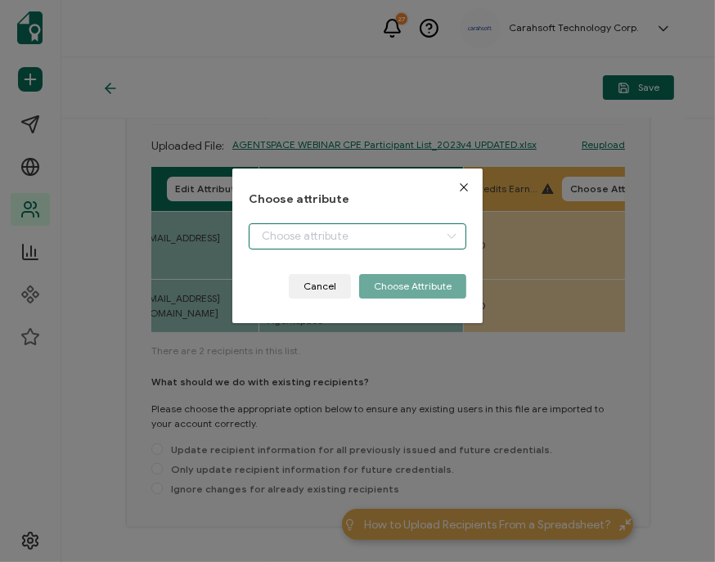
click at [375, 238] on input "dialog" at bounding box center [358, 236] width 218 height 26
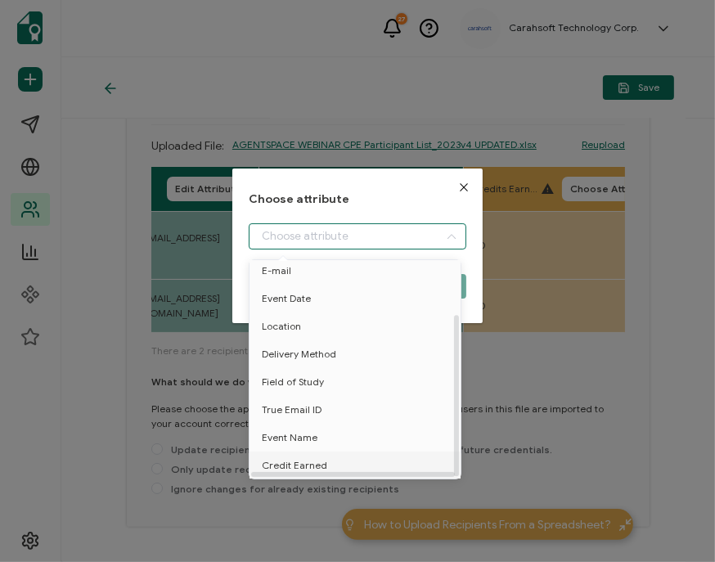
click at [287, 461] on span "Credit Earned" at bounding box center [294, 465] width 65 height 28
type input "Credit Earned"
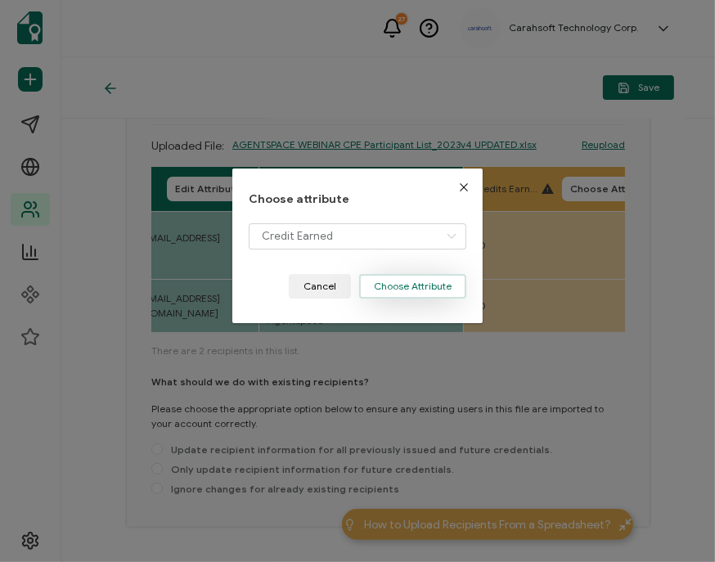
click at [409, 281] on button "Choose Attribute" at bounding box center [412, 286] width 107 height 25
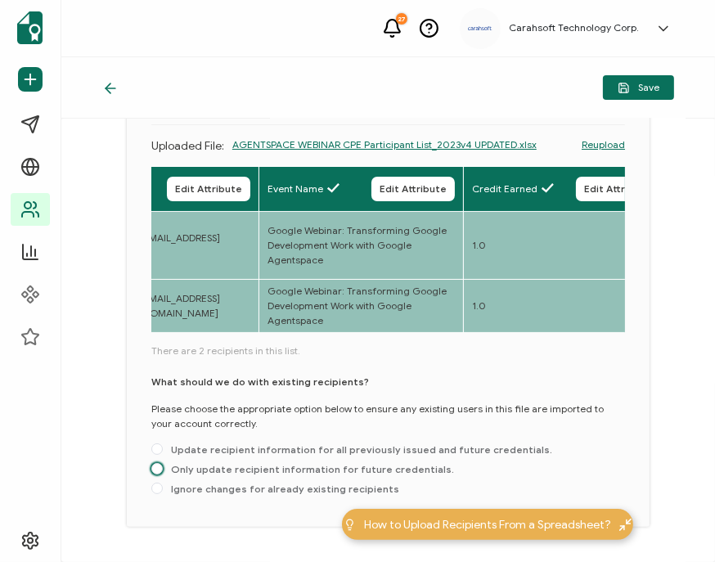
click at [218, 473] on span "Only update recipient information for future credentials." at bounding box center [308, 469] width 291 height 12
click at [163, 473] on input "Only update recipient information for future credentials." at bounding box center [156, 469] width 11 height 13
radio input "true"
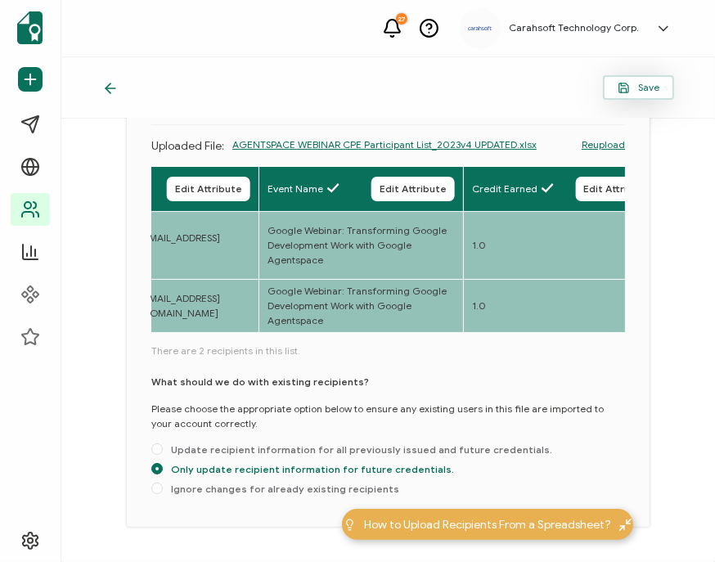
click at [631, 82] on span "Save" at bounding box center [638, 88] width 42 height 12
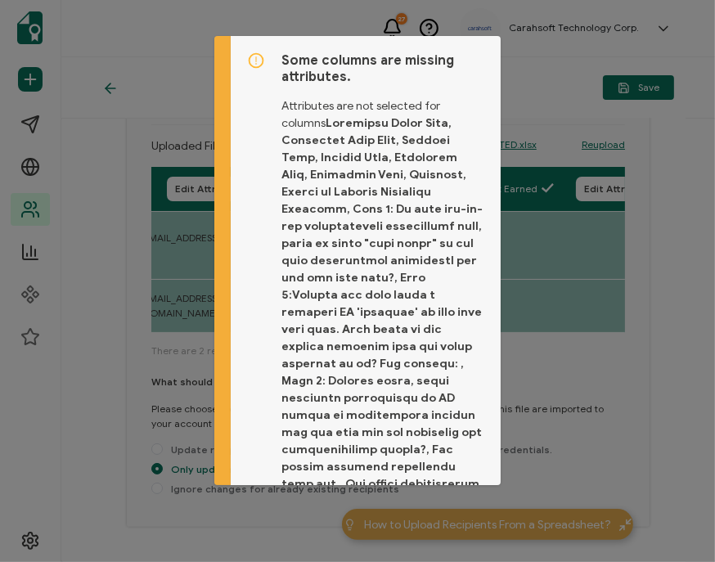
scroll to position [285, 0]
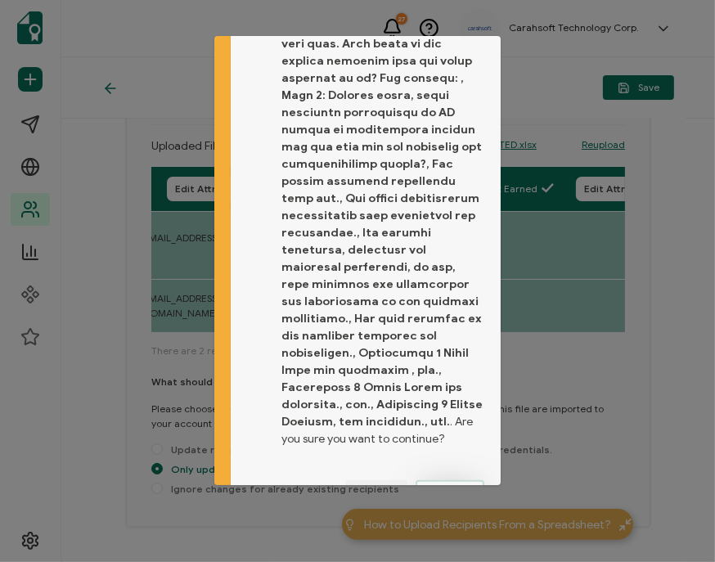
click at [450, 487] on span "Proceed" at bounding box center [449, 492] width 39 height 10
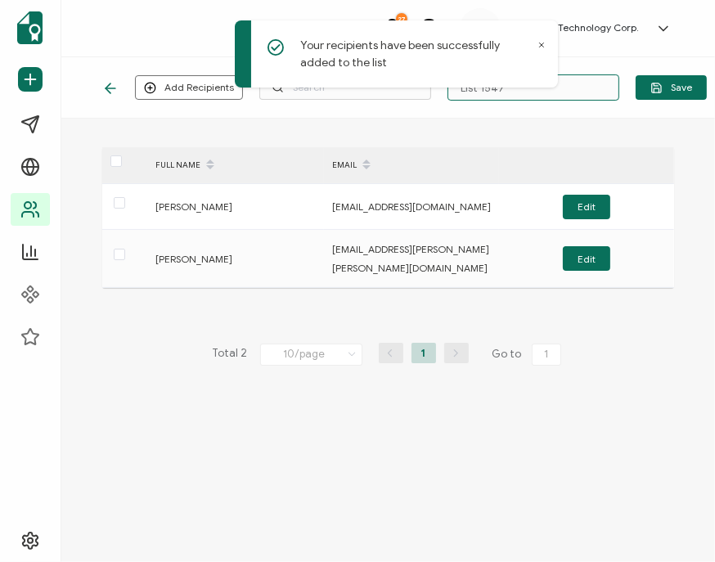
click at [562, 88] on input "List 1547" at bounding box center [533, 87] width 172 height 26
paste input "6-12-25_68248_Google Webinar"
type input "6-12-25_68248_Google Webinar"
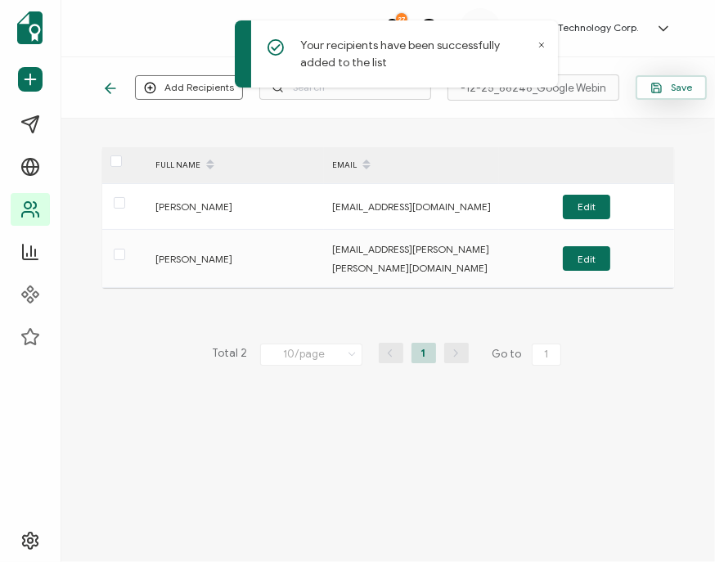
click at [667, 92] on span "Save" at bounding box center [671, 88] width 42 height 12
